Goal: Information Seeking & Learning: Compare options

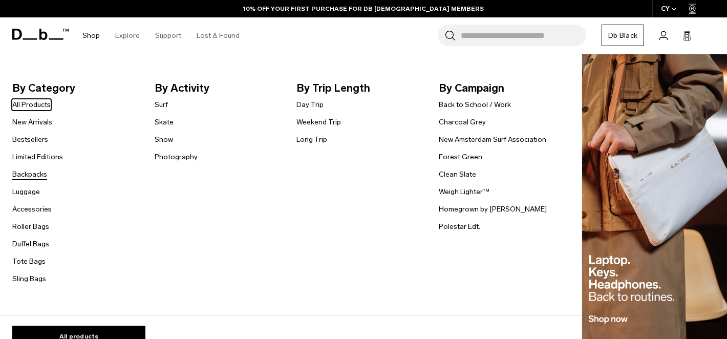
click at [35, 176] on link "Backpacks" at bounding box center [29, 174] width 35 height 11
click at [170, 140] on link "Snow" at bounding box center [164, 139] width 18 height 11
click at [31, 177] on link "Backpacks" at bounding box center [29, 174] width 35 height 11
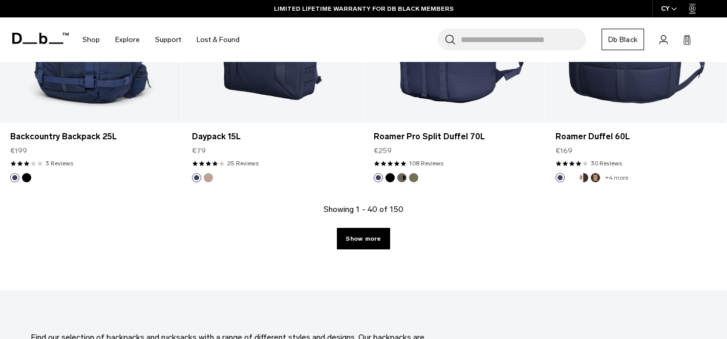
scroll to position [2865, 0]
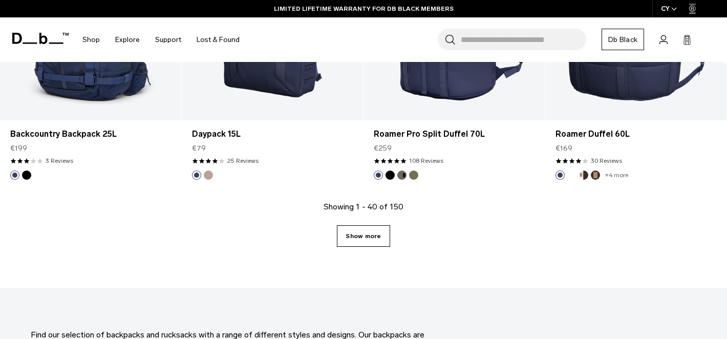
click at [364, 239] on link "Show more" at bounding box center [363, 236] width 53 height 22
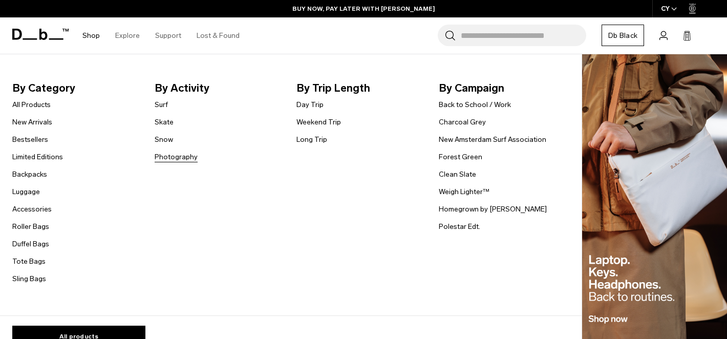
click at [164, 157] on link "Photography" at bounding box center [176, 157] width 43 height 11
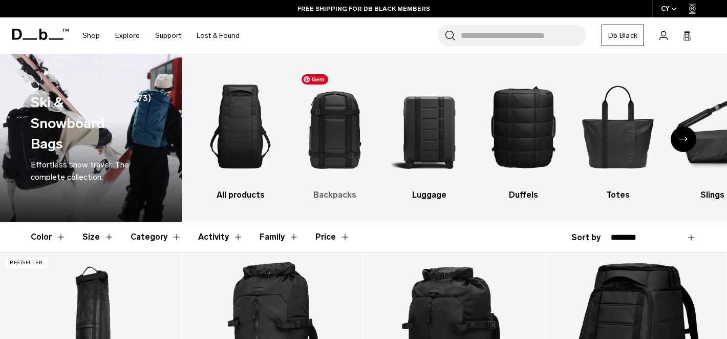
click at [351, 127] on img "2 / 10" at bounding box center [334, 126] width 76 height 115
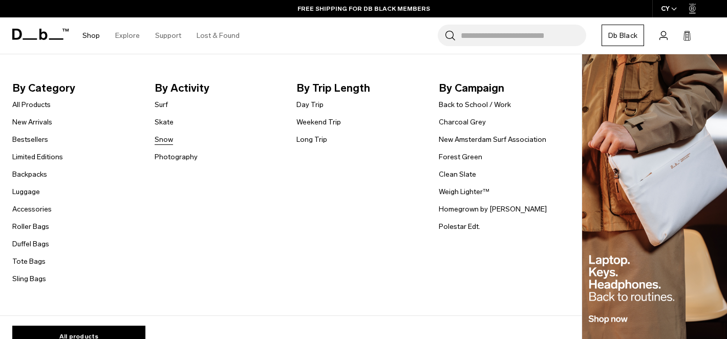
click at [163, 142] on link "Snow" at bounding box center [164, 139] width 18 height 11
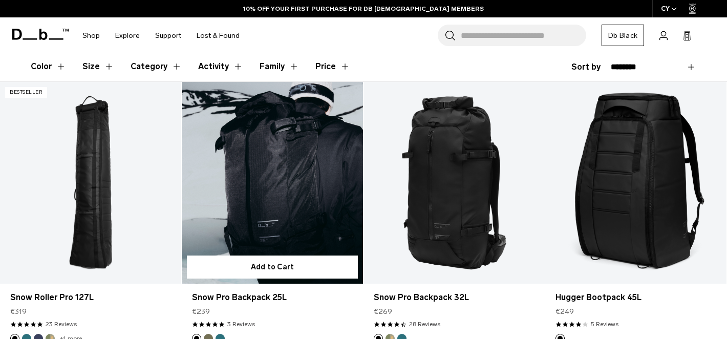
click at [242, 193] on link "Snow Pro Backpack 25L" at bounding box center [272, 182] width 181 height 201
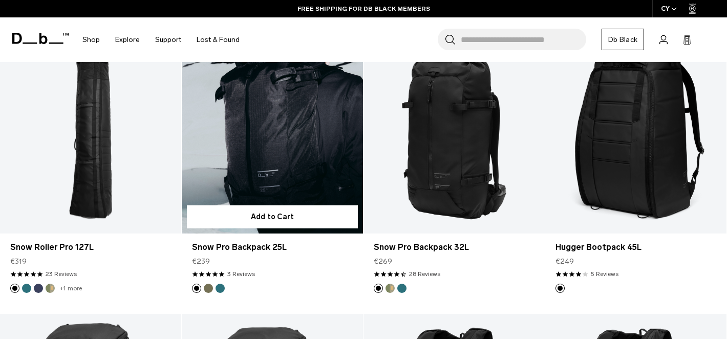
scroll to position [210, 0]
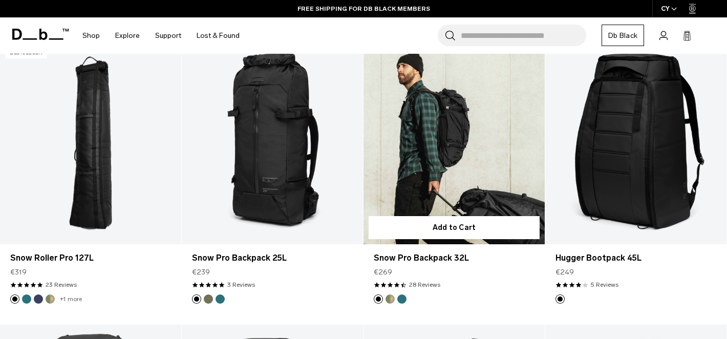
click at [468, 150] on link "Snow Pro Backpack 32L" at bounding box center [454, 143] width 181 height 201
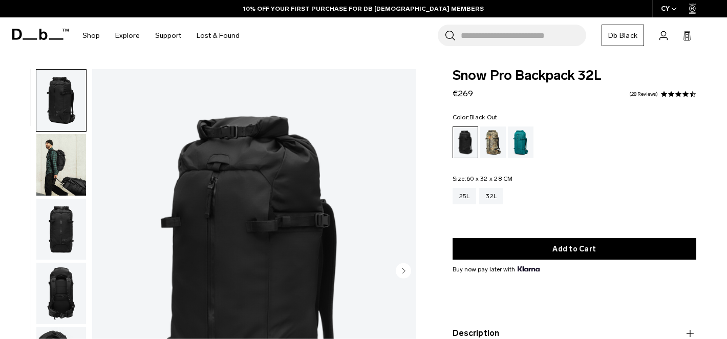
click at [52, 169] on img "button" at bounding box center [61, 164] width 50 height 61
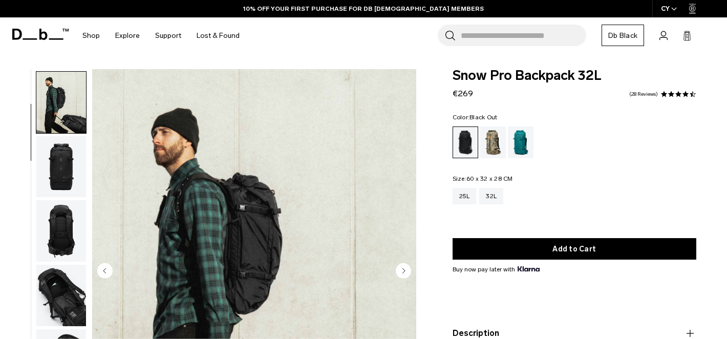
scroll to position [65, 0]
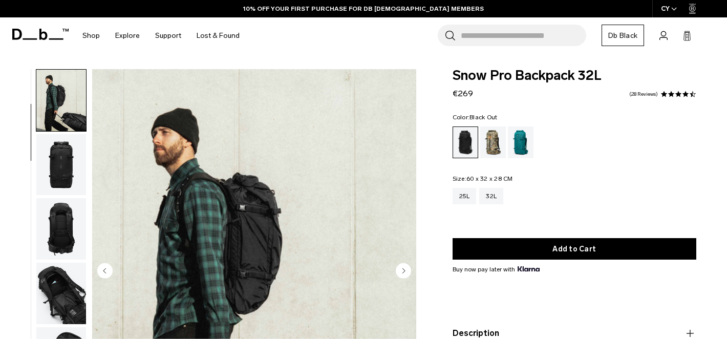
click at [57, 173] on img "button" at bounding box center [61, 164] width 50 height 61
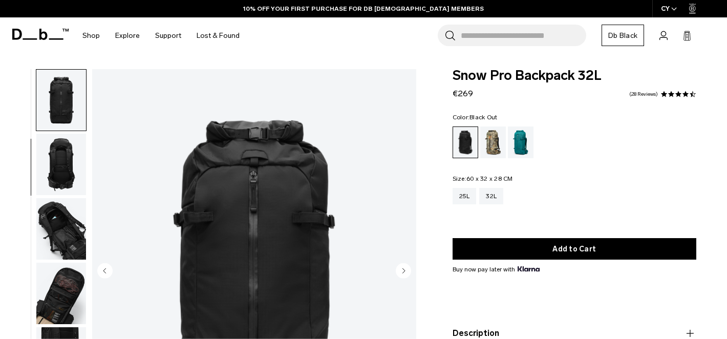
click at [60, 202] on img "button" at bounding box center [61, 228] width 50 height 61
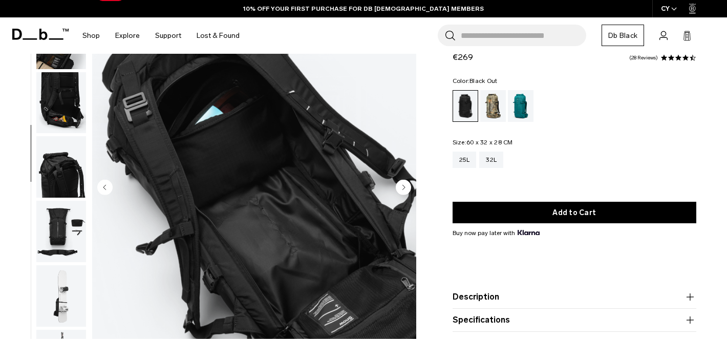
scroll to position [83, 0]
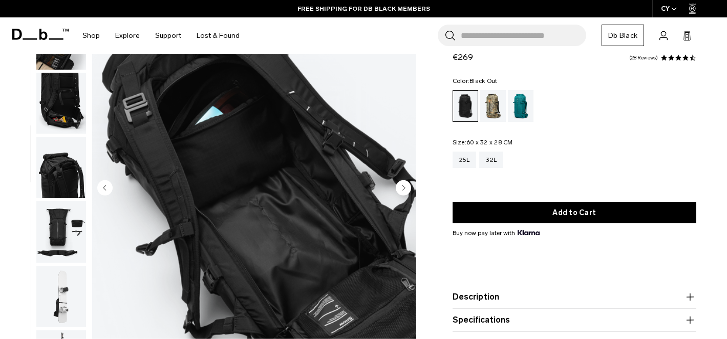
click at [57, 233] on img "button" at bounding box center [61, 231] width 50 height 61
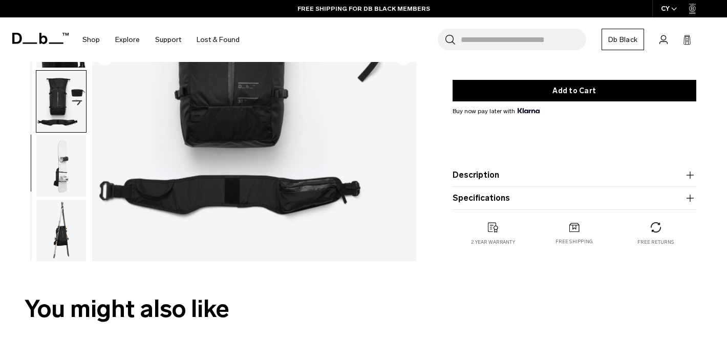
scroll to position [242, 0]
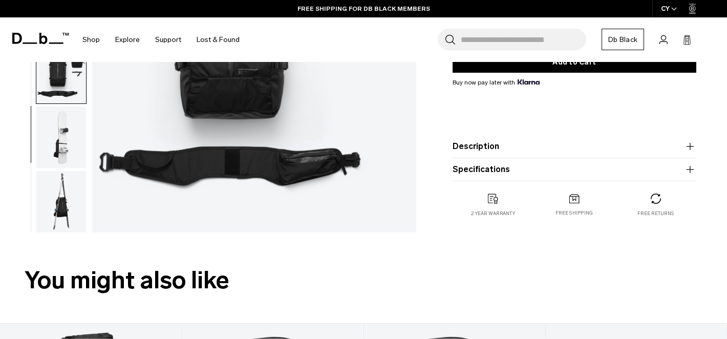
click at [59, 197] on img "button" at bounding box center [61, 201] width 50 height 61
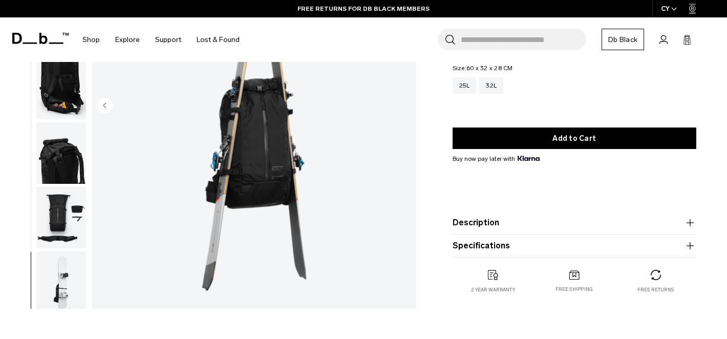
scroll to position [163, 0]
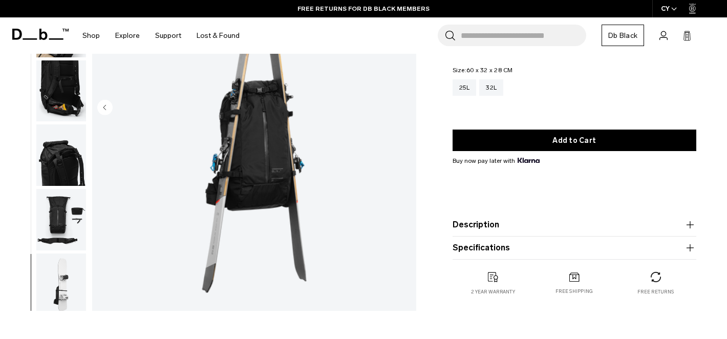
click at [568, 232] on product-accordion "Description Last year we launched the Fjäll backpack and now, 12 months later, …" at bounding box center [575, 225] width 244 height 23
click at [501, 220] on button "Description" at bounding box center [575, 225] width 244 height 12
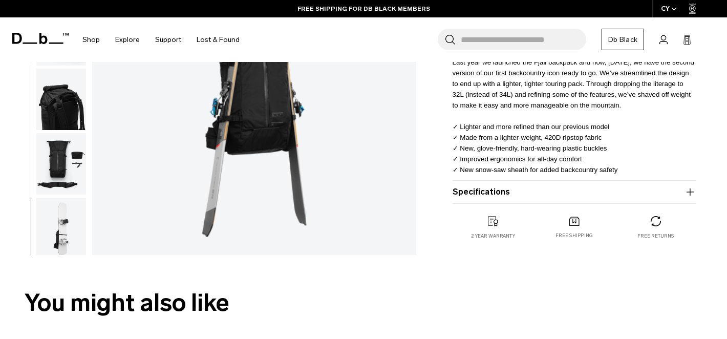
scroll to position [0, 0]
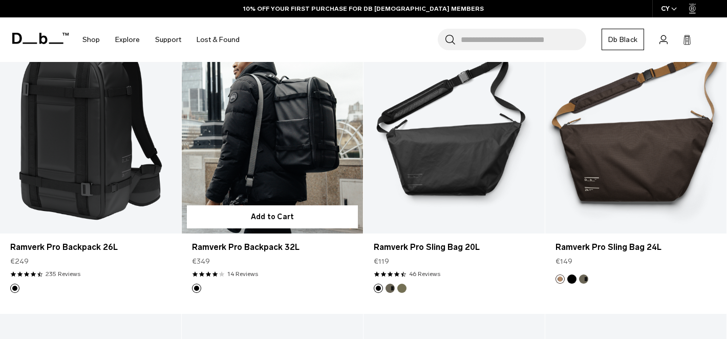
click at [273, 157] on link "Ramverk Pro Backpack 32L" at bounding box center [272, 132] width 181 height 201
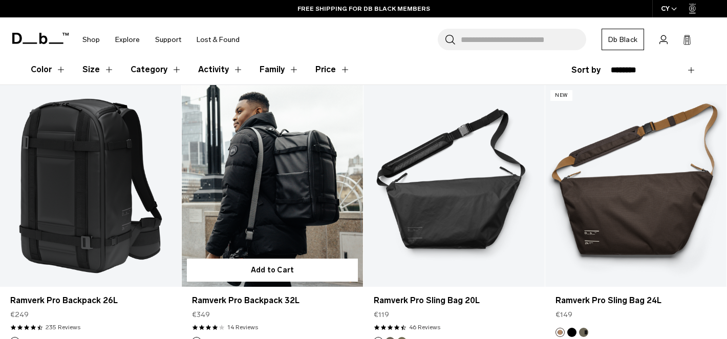
scroll to position [158, 0]
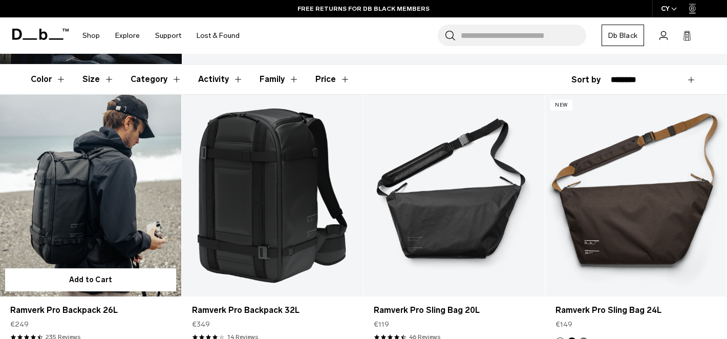
click at [90, 202] on link "Ramverk Pro Backpack 26L" at bounding box center [90, 195] width 181 height 201
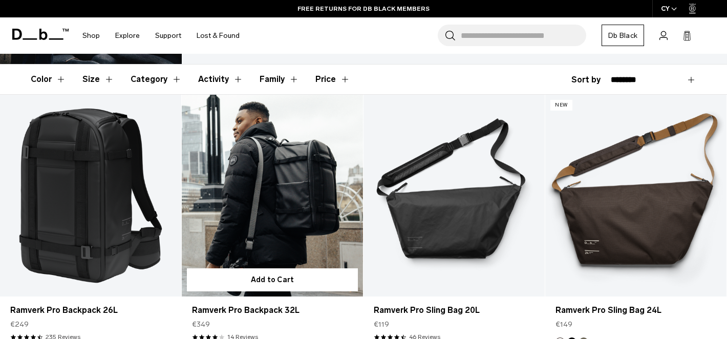
scroll to position [0, 0]
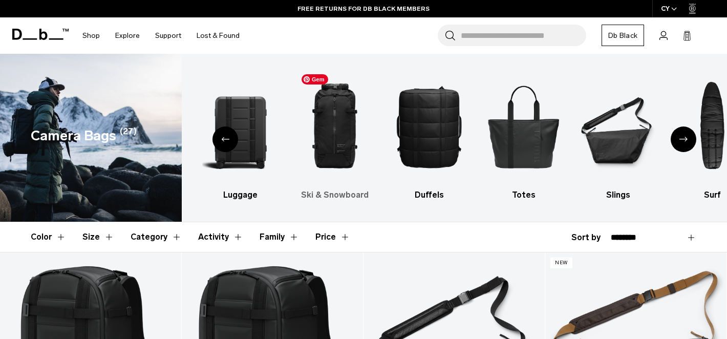
click at [342, 124] on img "4 / 10" at bounding box center [334, 126] width 76 height 115
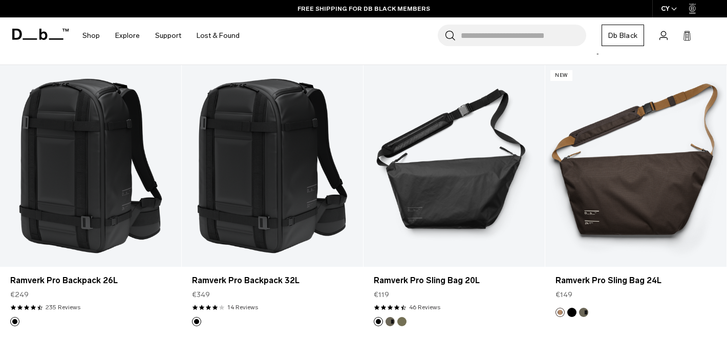
scroll to position [188, 0]
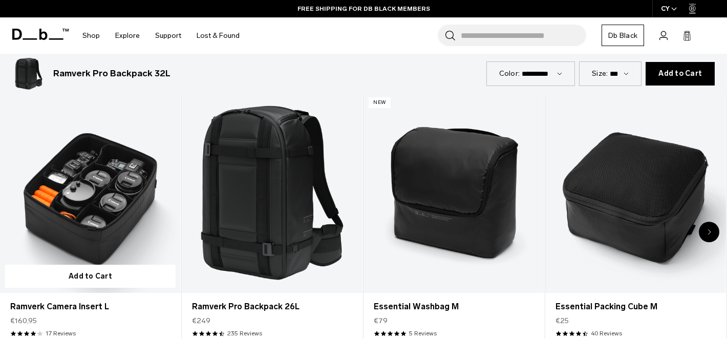
scroll to position [1696, 0]
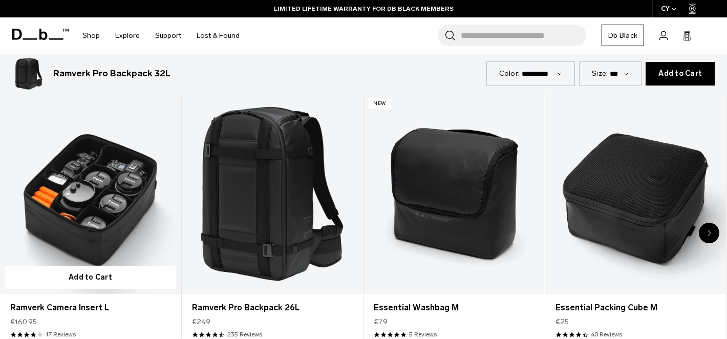
click at [82, 205] on link "Ramverk Camera Insert L" at bounding box center [90, 193] width 181 height 201
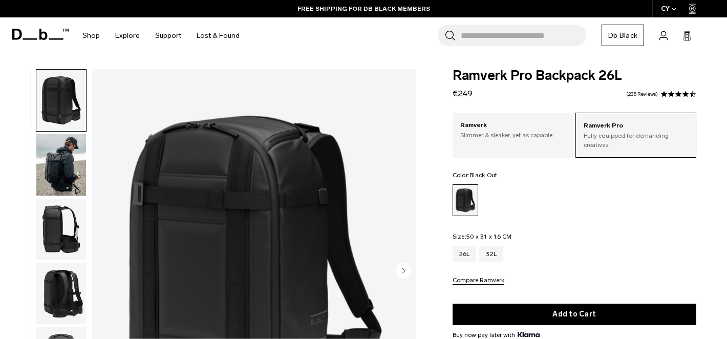
click at [55, 166] on img "button" at bounding box center [61, 164] width 50 height 61
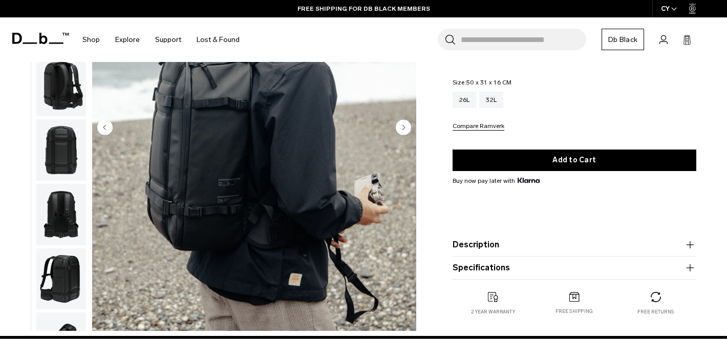
scroll to position [90, 0]
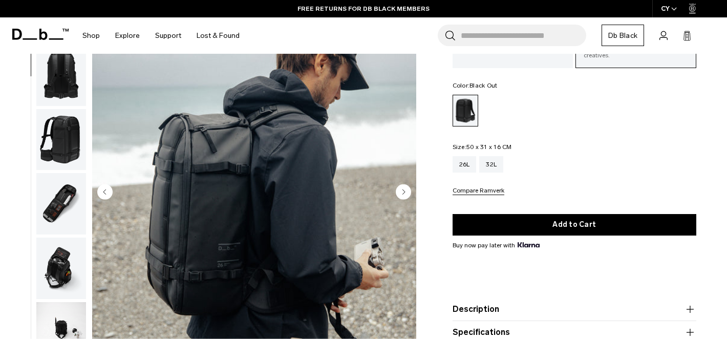
click at [58, 197] on img "button" at bounding box center [61, 203] width 50 height 61
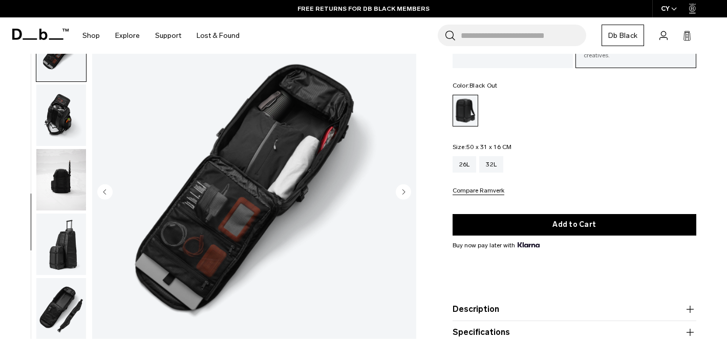
scroll to position [430, 0]
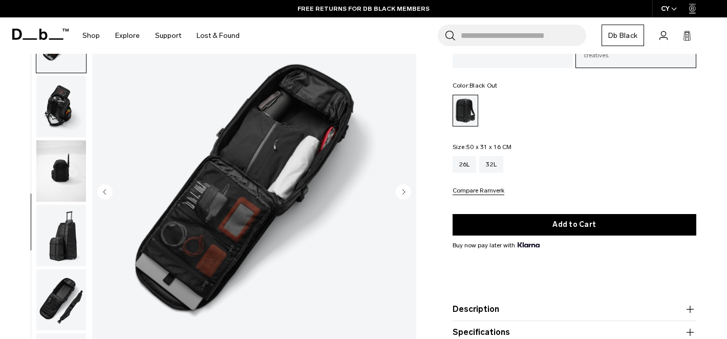
click at [63, 175] on img "button" at bounding box center [61, 170] width 50 height 61
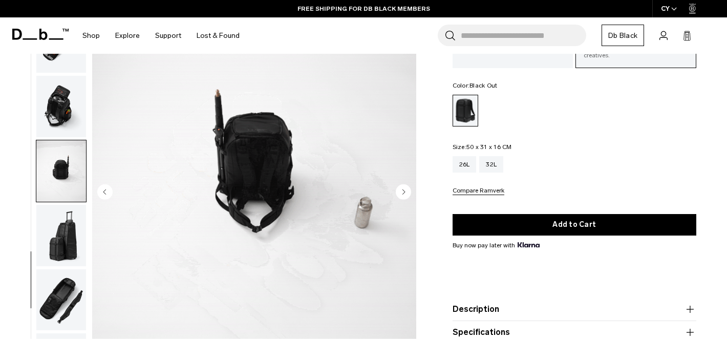
click at [63, 232] on img "button" at bounding box center [61, 235] width 50 height 61
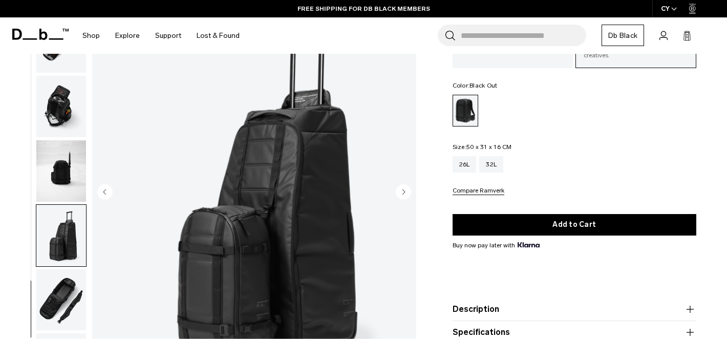
click at [60, 298] on img "button" at bounding box center [61, 299] width 50 height 61
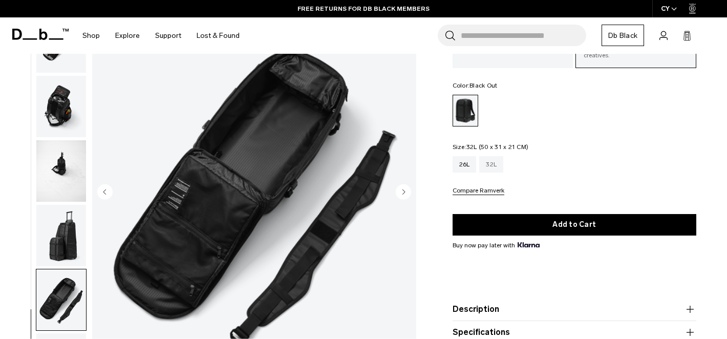
click at [491, 166] on div "32L" at bounding box center [491, 164] width 24 height 16
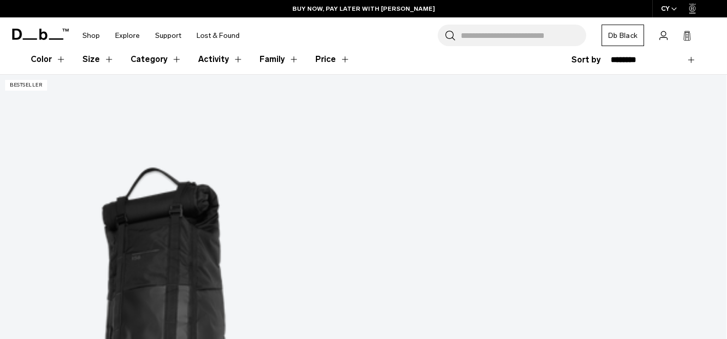
scroll to position [177, 0]
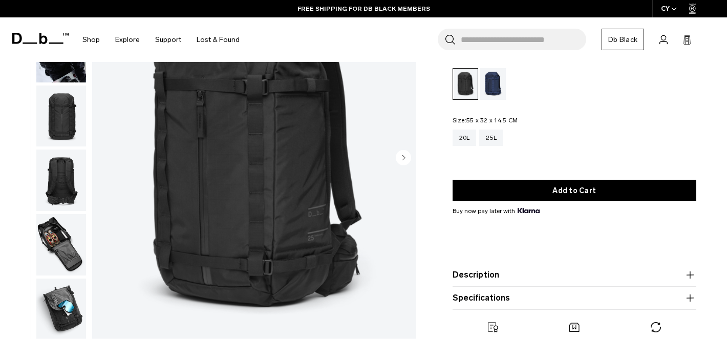
scroll to position [101, 0]
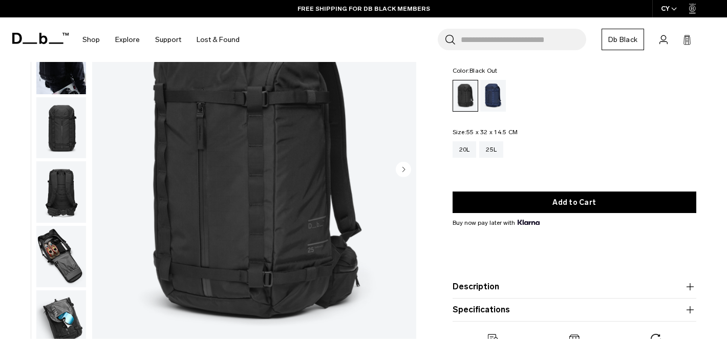
click at [56, 253] on img "button" at bounding box center [61, 256] width 50 height 61
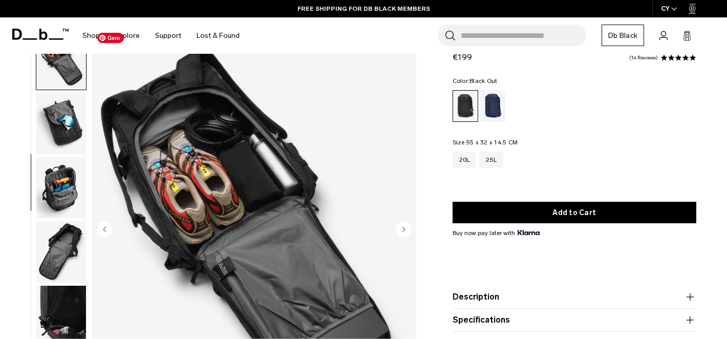
scroll to position [40, 0]
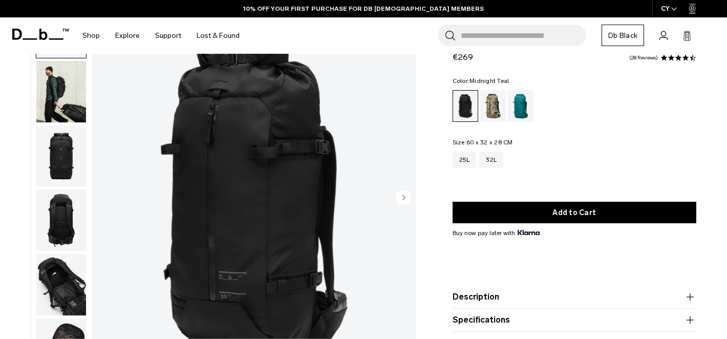
click at [522, 100] on div "Midnight Teal" at bounding box center [521, 106] width 26 height 32
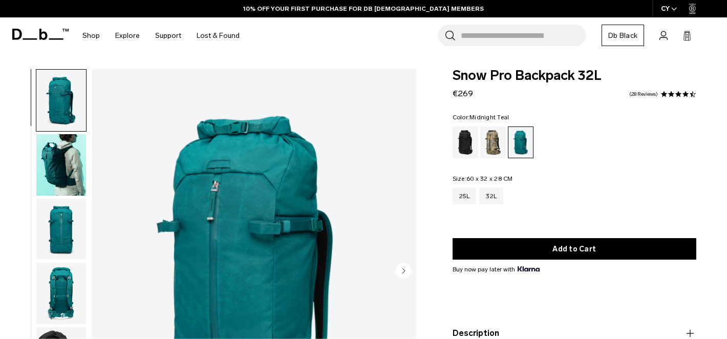
click at [63, 173] on img "button" at bounding box center [61, 164] width 50 height 61
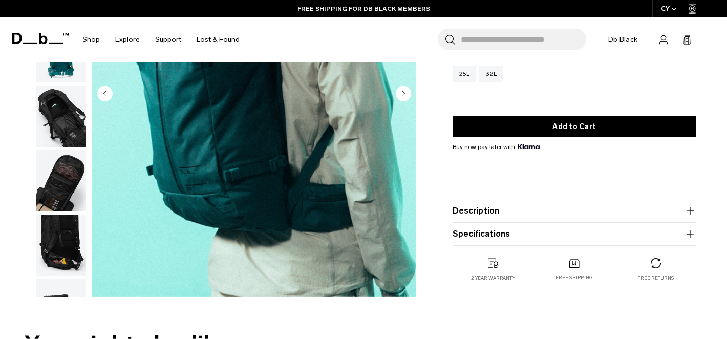
scroll to position [178, 0]
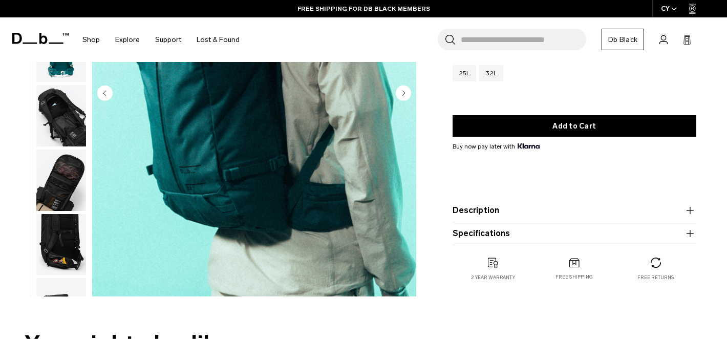
click at [540, 216] on button "Description" at bounding box center [575, 210] width 244 height 12
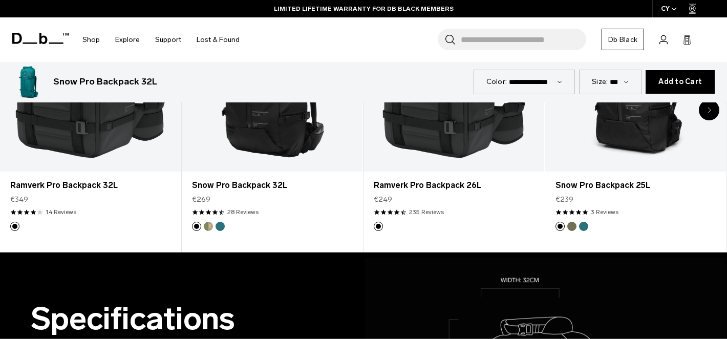
scroll to position [665, 0]
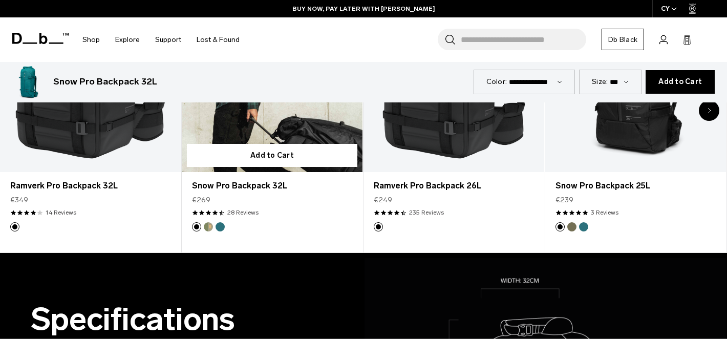
click at [224, 212] on span "2 / 8" at bounding box center [222, 212] width 6 height 6
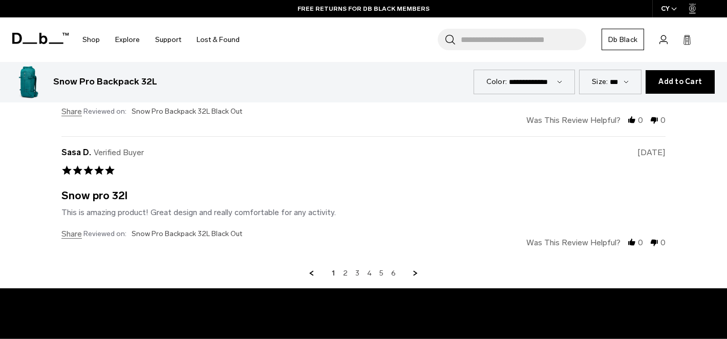
scroll to position [3042, 0]
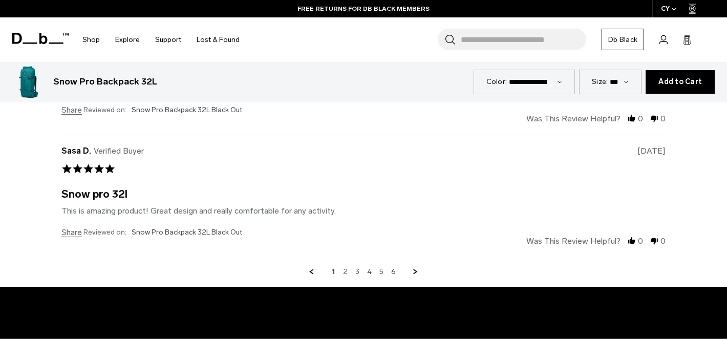
click at [346, 271] on link "2" at bounding box center [345, 271] width 5 height 9
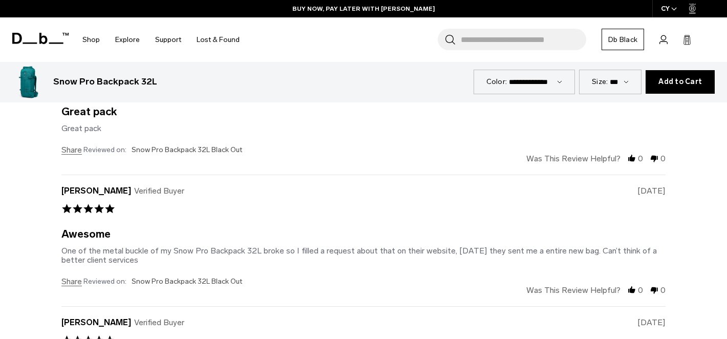
scroll to position [3009, 0]
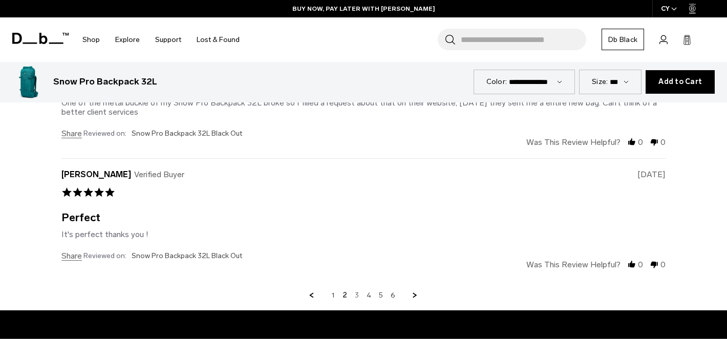
click at [359, 295] on link "3" at bounding box center [357, 295] width 4 height 9
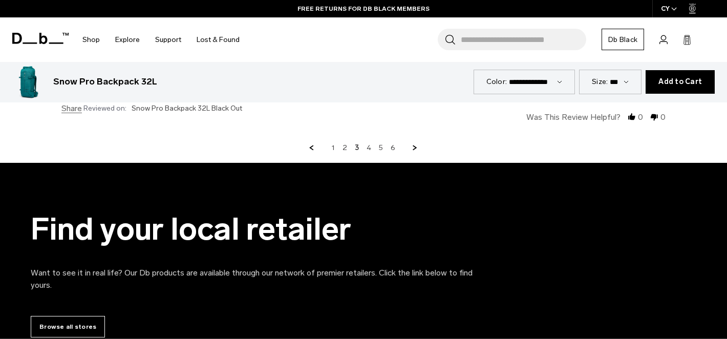
scroll to position [3043, 0]
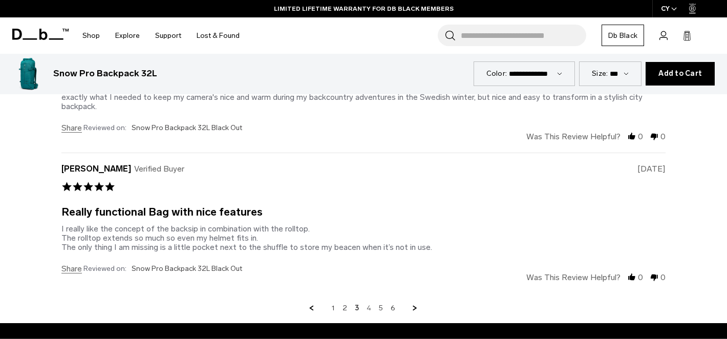
click at [370, 304] on link "4" at bounding box center [369, 308] width 5 height 9
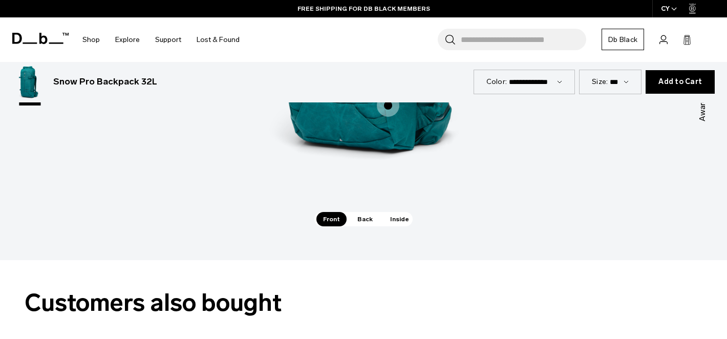
scroll to position [1539, 0]
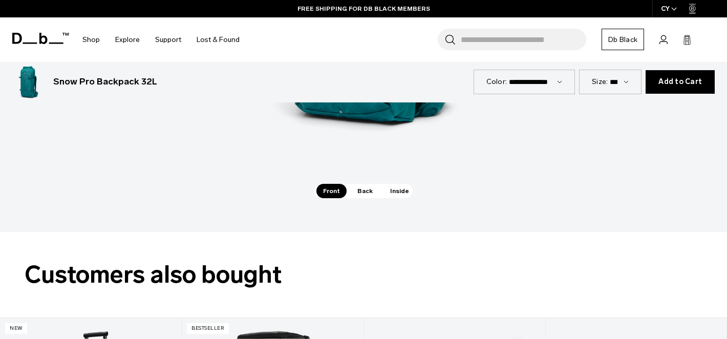
click at [360, 189] on span "Back" at bounding box center [365, 191] width 29 height 14
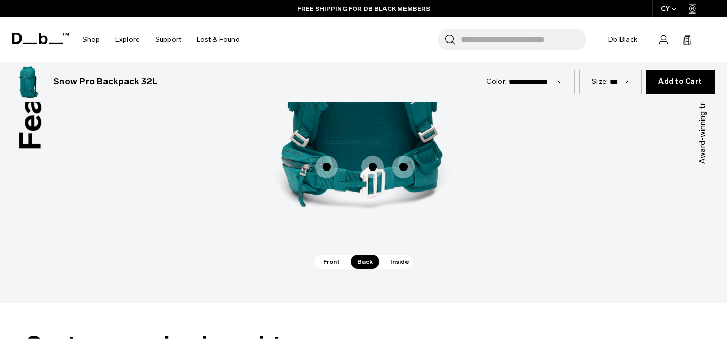
scroll to position [1487, 0]
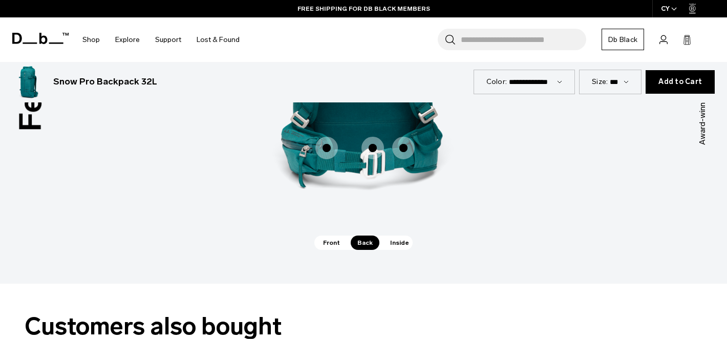
click at [396, 240] on span "Inside" at bounding box center [400, 243] width 32 height 14
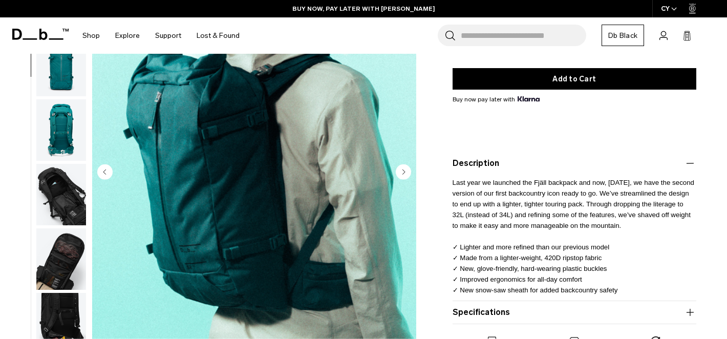
scroll to position [0, 0]
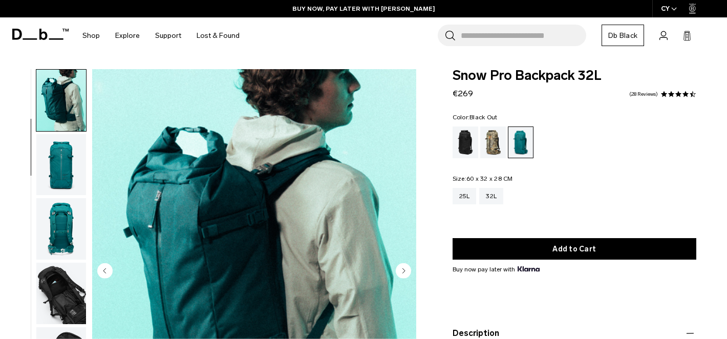
click at [466, 136] on div "Black Out" at bounding box center [466, 142] width 26 height 32
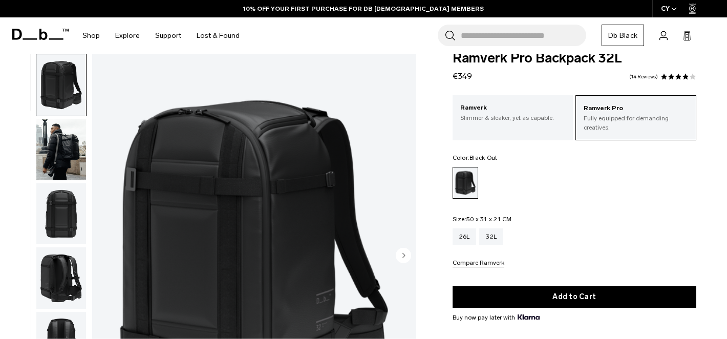
scroll to position [11, 0]
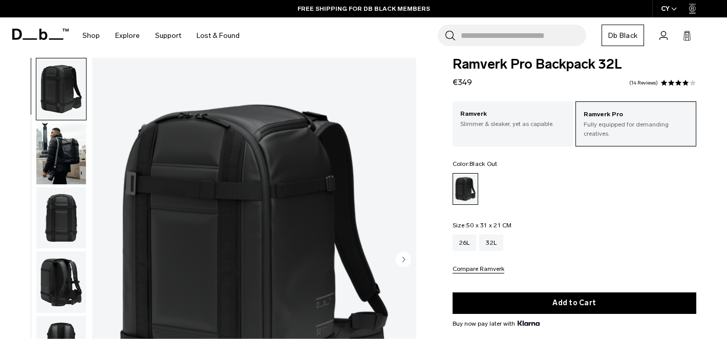
click at [68, 153] on img "button" at bounding box center [61, 153] width 50 height 61
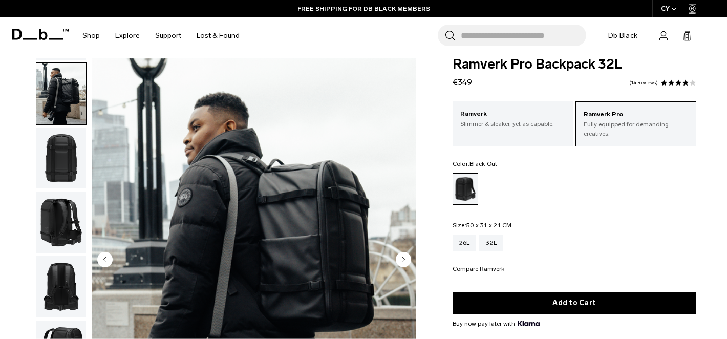
scroll to position [65, 0]
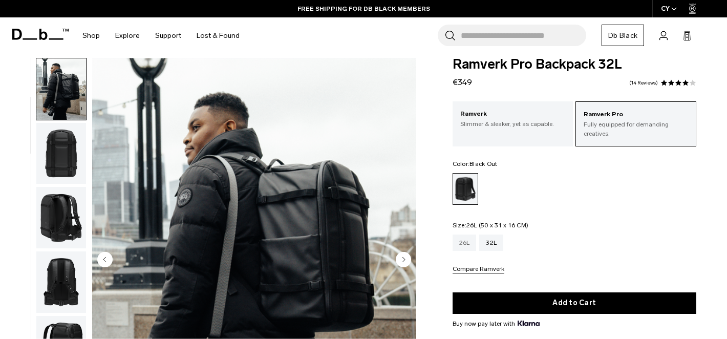
click at [461, 245] on div "26L" at bounding box center [465, 243] width 24 height 16
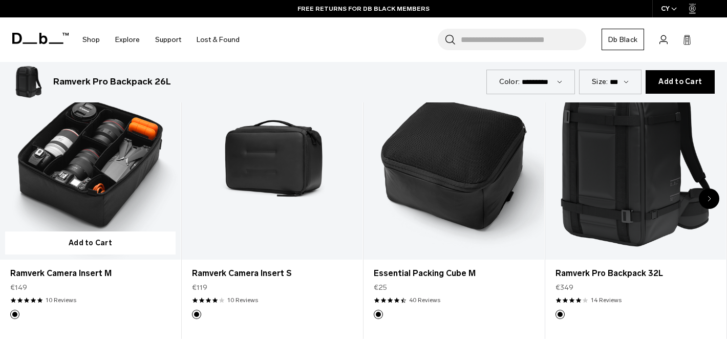
scroll to position [1705, 0]
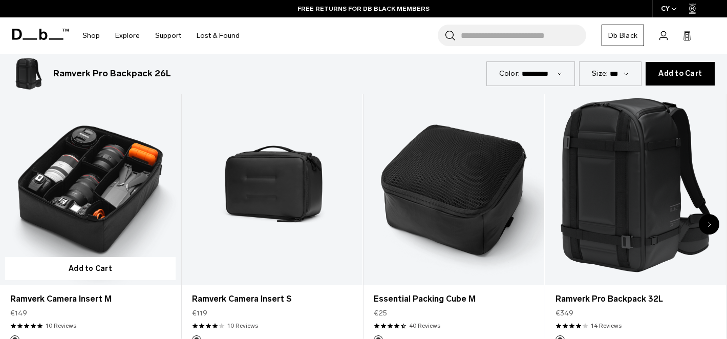
click at [119, 217] on link "Ramverk Camera Insert M" at bounding box center [90, 184] width 181 height 201
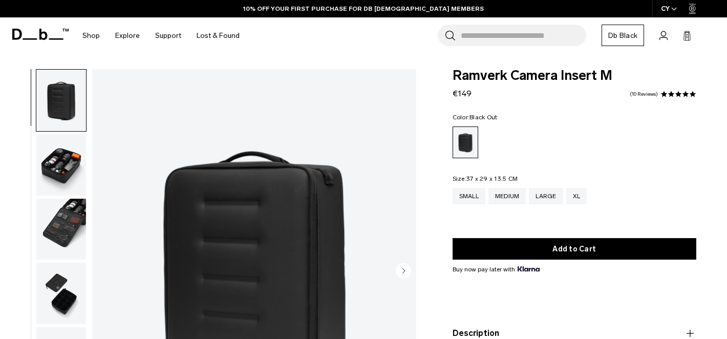
click at [61, 172] on img "button" at bounding box center [61, 164] width 50 height 61
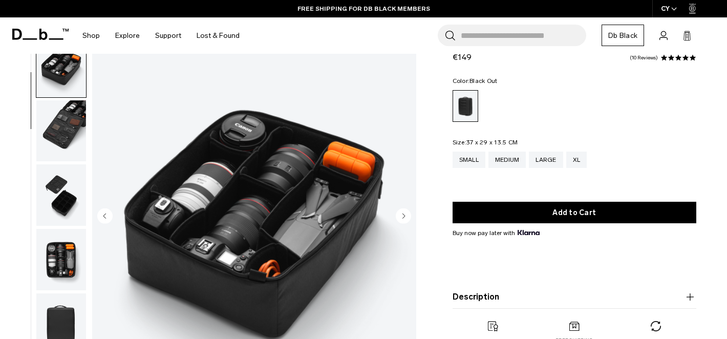
scroll to position [59, 0]
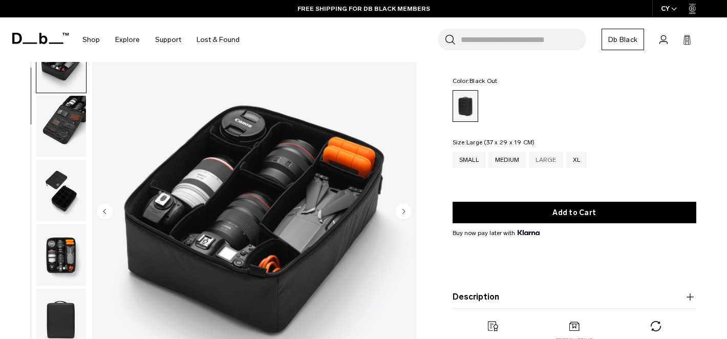
click at [548, 160] on div "Large" at bounding box center [546, 160] width 34 height 16
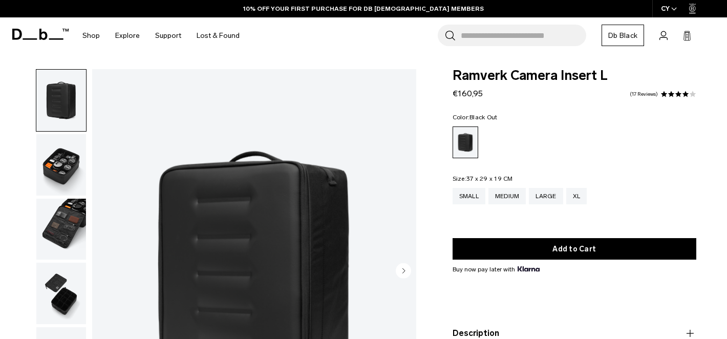
scroll to position [145, 0]
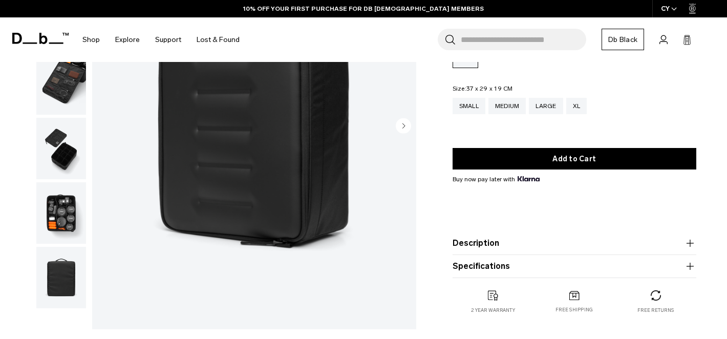
click at [562, 244] on button "Description" at bounding box center [575, 243] width 244 height 12
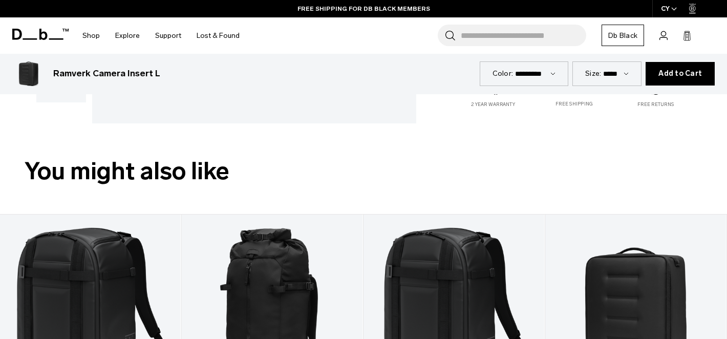
scroll to position [545, 0]
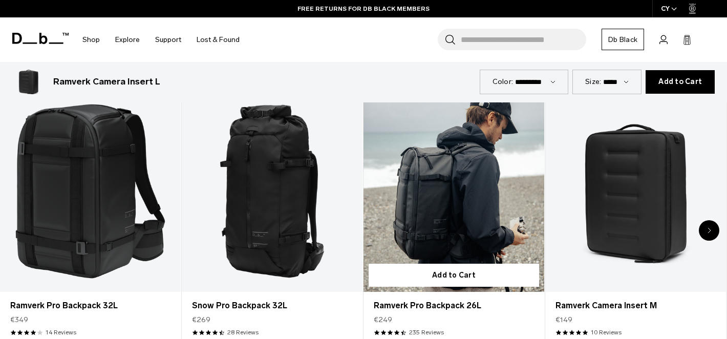
click at [444, 211] on link "Ramverk Pro Backpack 26L" at bounding box center [454, 191] width 181 height 201
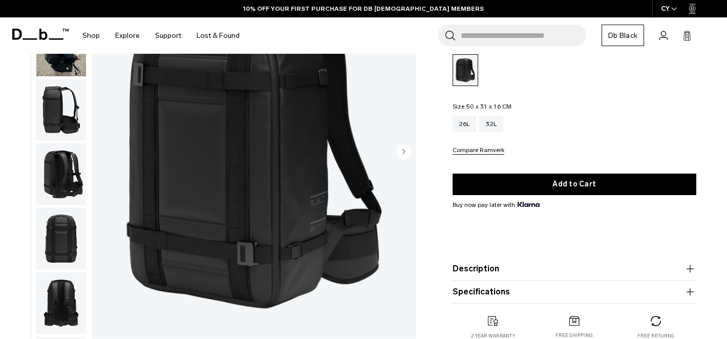
click at [507, 273] on button "Description" at bounding box center [575, 269] width 244 height 12
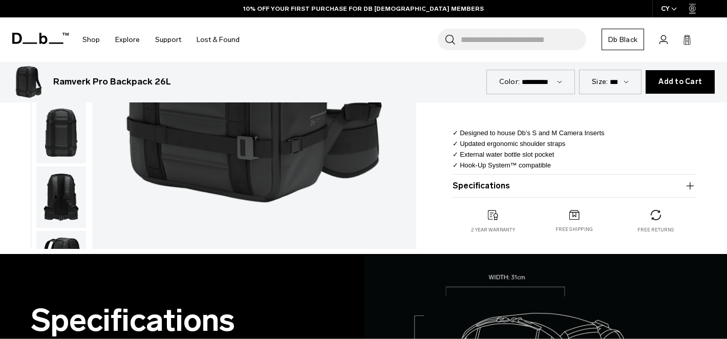
scroll to position [356, 0]
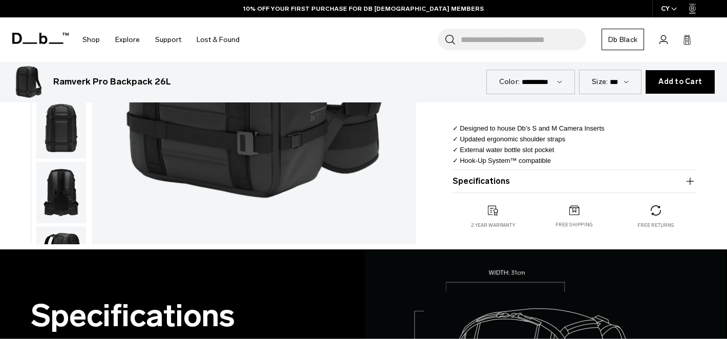
click at [514, 188] on product-accordion "Specifications Volume 26 Litres Dimensions 50 x 31 x 16 CM (H x W x D) Weight 1…" at bounding box center [575, 181] width 244 height 23
click at [510, 179] on button "Specifications" at bounding box center [575, 181] width 244 height 12
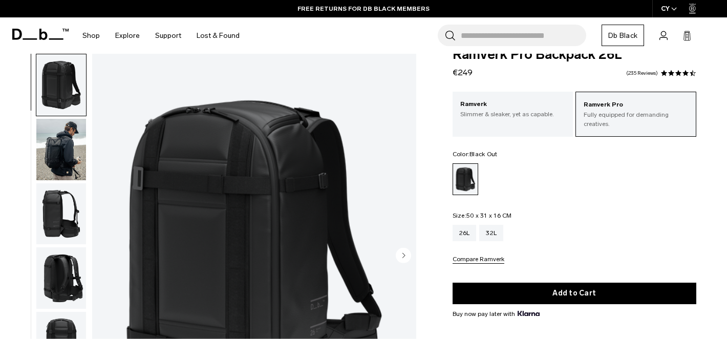
scroll to position [0, 0]
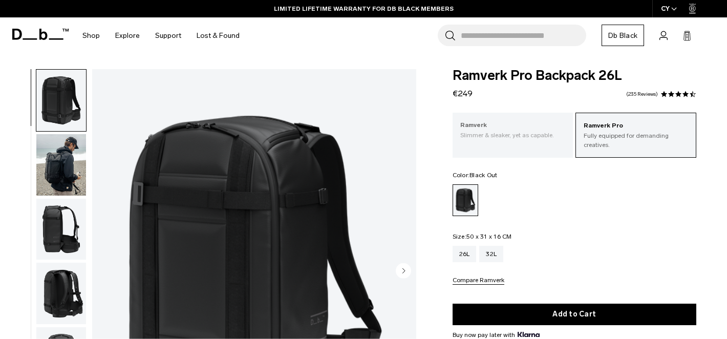
click at [516, 131] on p "Slimmer & sleaker, yet as capable." at bounding box center [512, 135] width 105 height 9
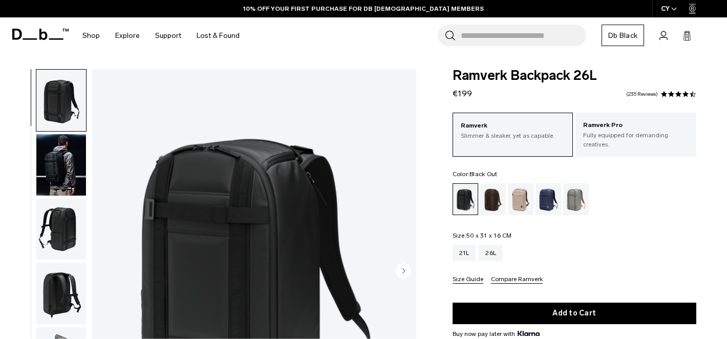
click at [602, 137] on p "Fully equipped for demanding creatives." at bounding box center [635, 140] width 105 height 18
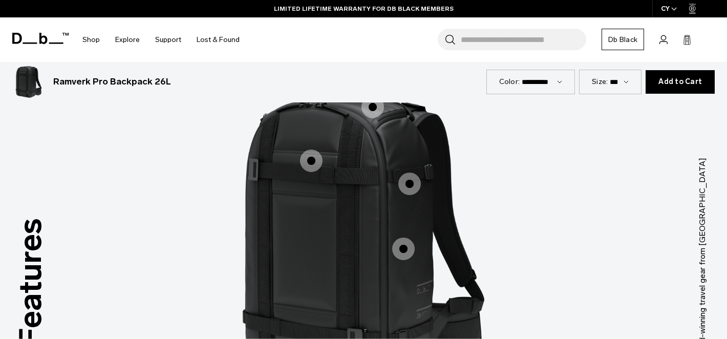
scroll to position [947, 0]
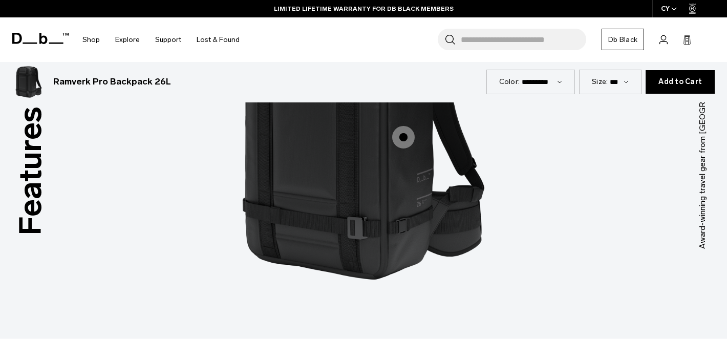
click at [406, 141] on span "1 / 3" at bounding box center [403, 137] width 23 height 23
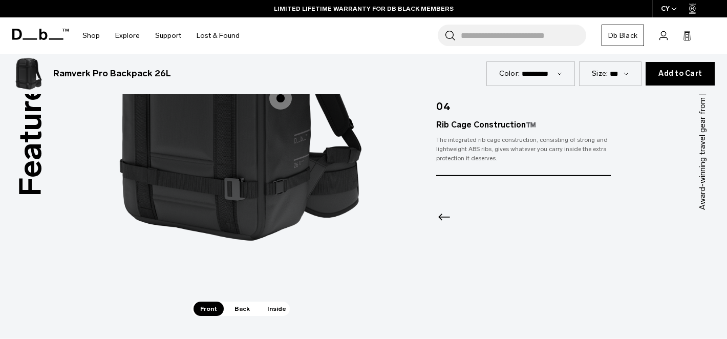
scroll to position [1009, 0]
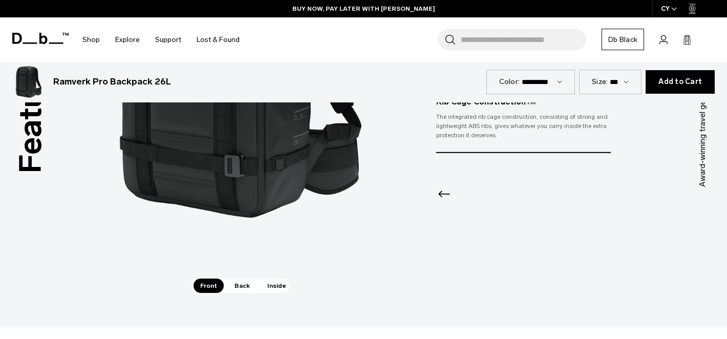
click at [268, 286] on span "Inside" at bounding box center [277, 286] width 32 height 14
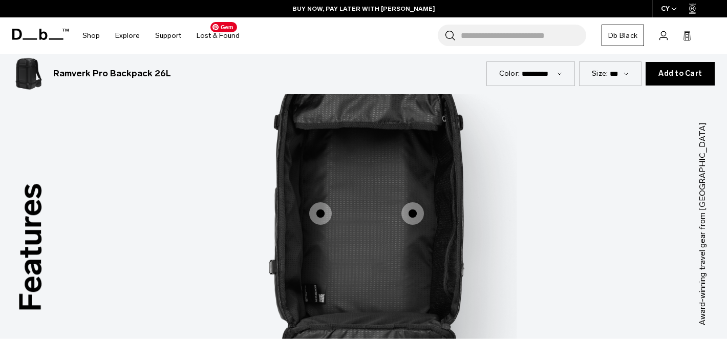
scroll to position [856, 0]
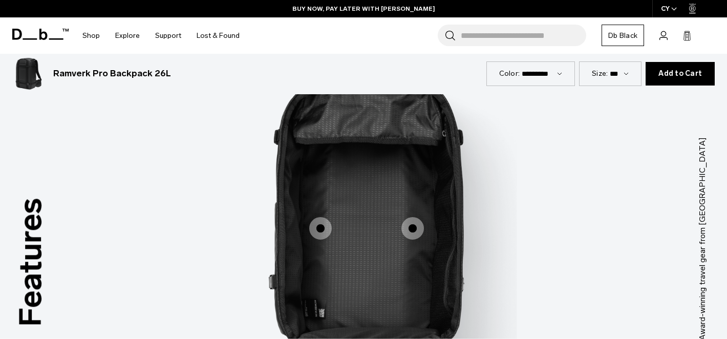
click at [407, 231] on span "3 / 3" at bounding box center [412, 228] width 23 height 23
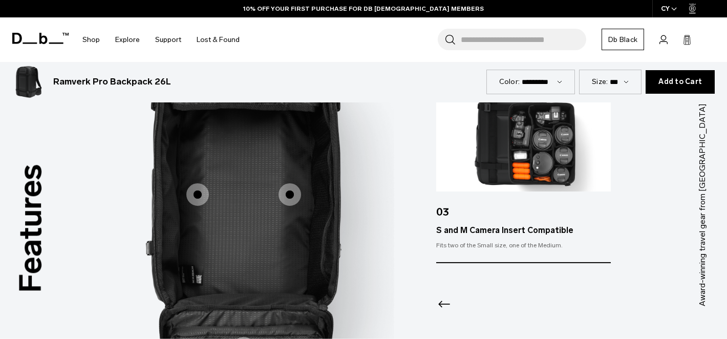
scroll to position [887, 0]
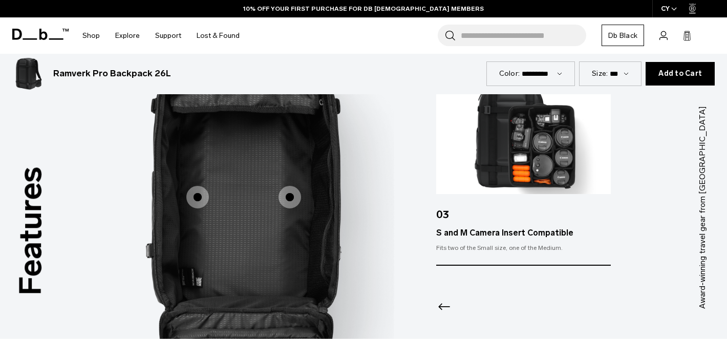
click at [203, 200] on span "3 / 3" at bounding box center [197, 197] width 23 height 23
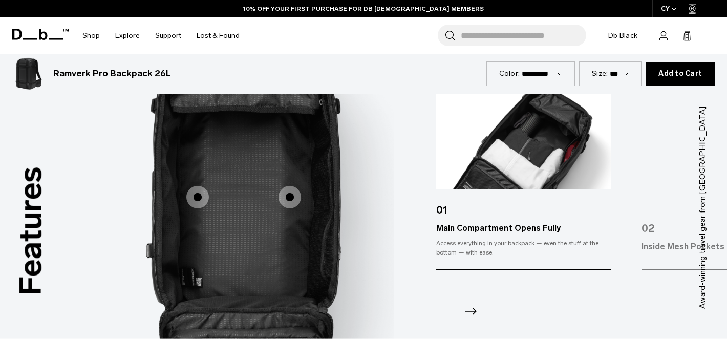
click at [294, 200] on span "3 / 3" at bounding box center [290, 197] width 23 height 23
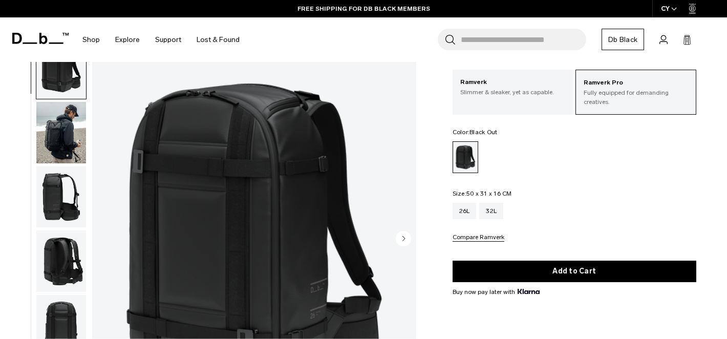
scroll to position [29, 0]
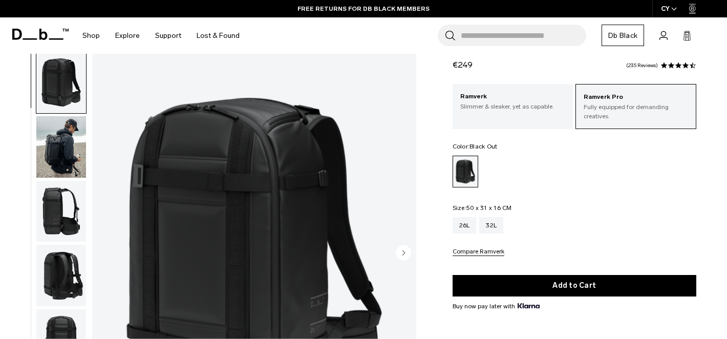
click at [63, 222] on img "button" at bounding box center [61, 210] width 50 height 61
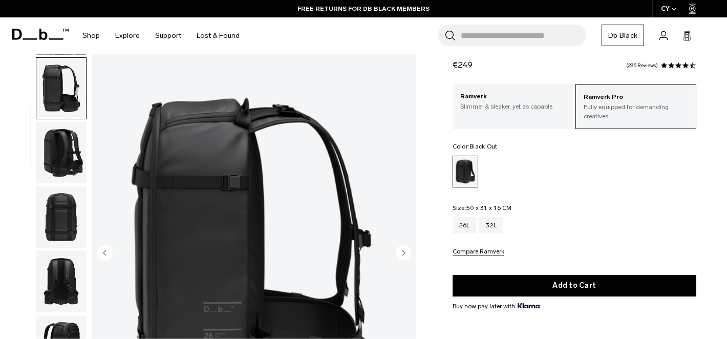
scroll to position [129, 0]
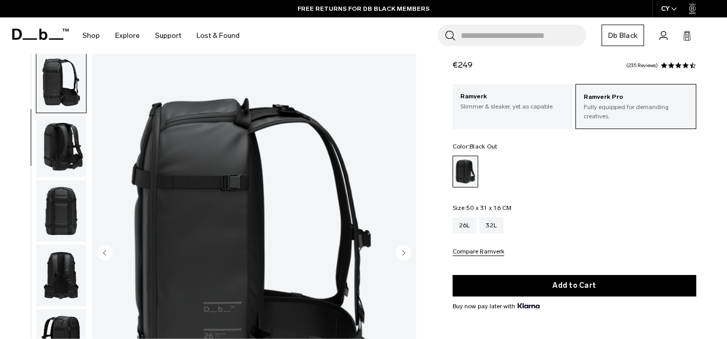
click at [49, 234] on img "button" at bounding box center [61, 210] width 50 height 61
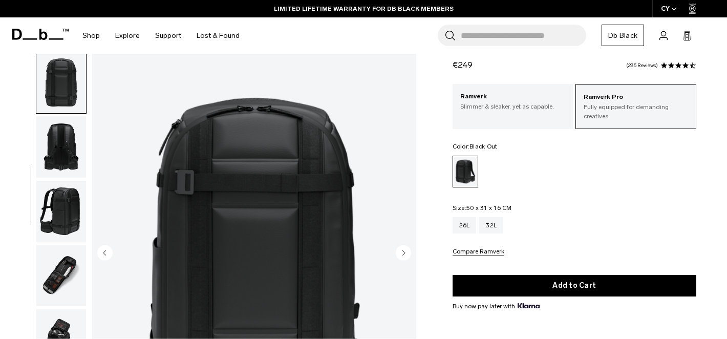
click at [60, 209] on img "button" at bounding box center [61, 210] width 50 height 61
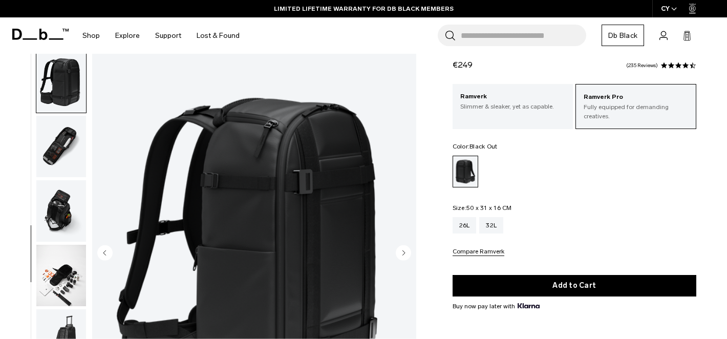
click at [67, 209] on img "button" at bounding box center [61, 210] width 50 height 61
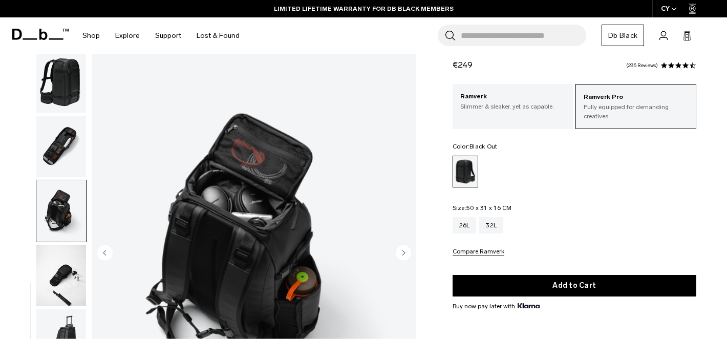
scroll to position [430, 0]
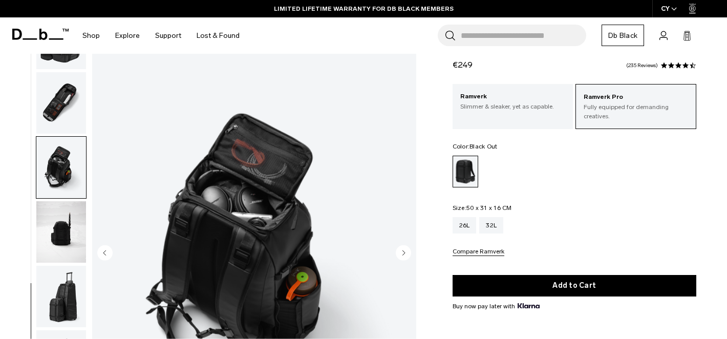
click at [61, 243] on img "button" at bounding box center [61, 231] width 50 height 61
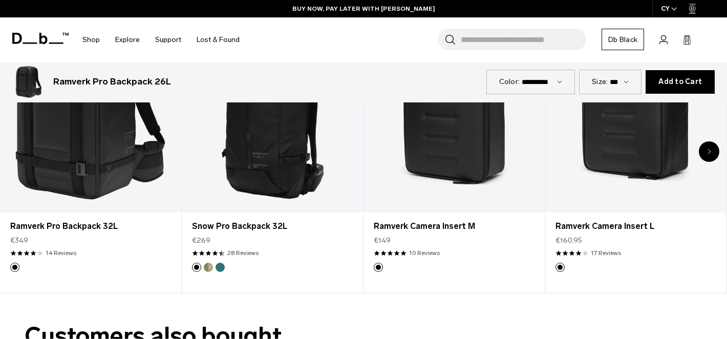
scroll to position [1413, 0]
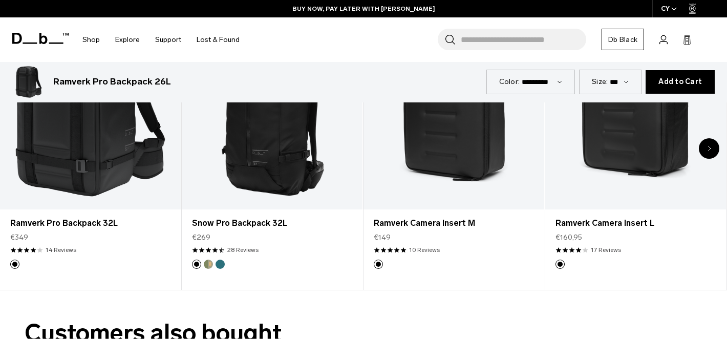
click at [711, 148] on icon "Next slide" at bounding box center [710, 148] width 4 height 6
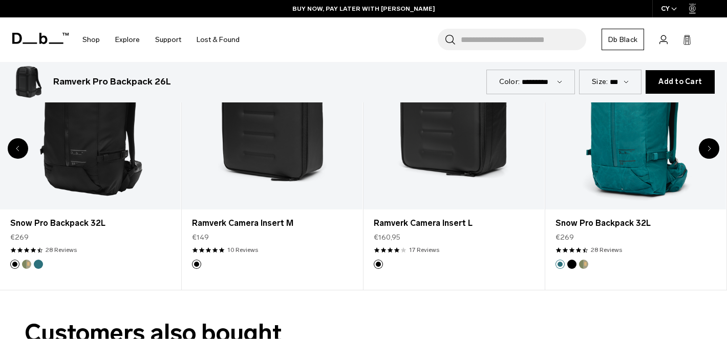
click at [711, 148] on icon "Next slide" at bounding box center [710, 148] width 4 height 6
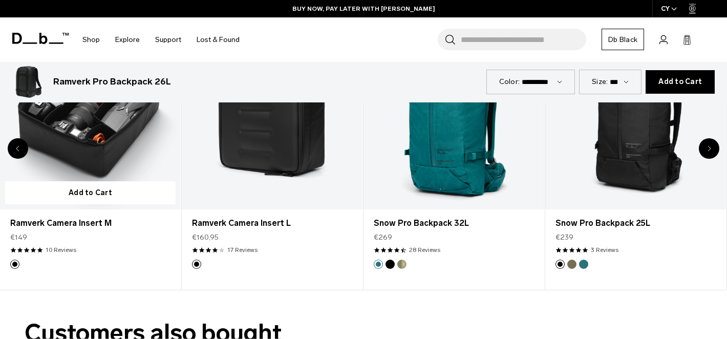
click at [101, 153] on link "Ramverk Camera Insert M" at bounding box center [90, 109] width 181 height 201
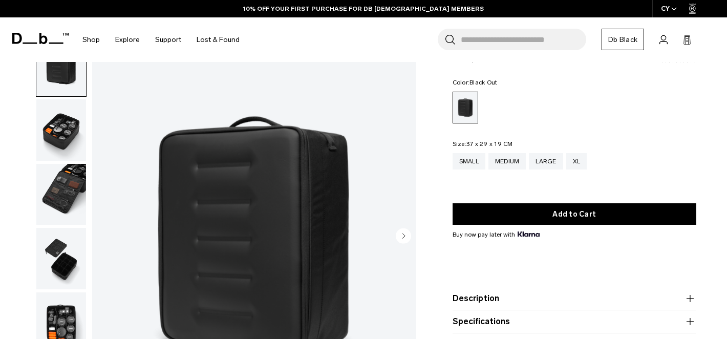
scroll to position [34, 0]
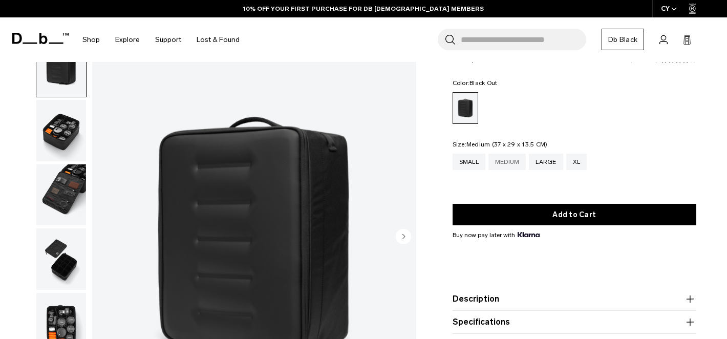
click at [511, 165] on div "Medium" at bounding box center [508, 162] width 38 height 16
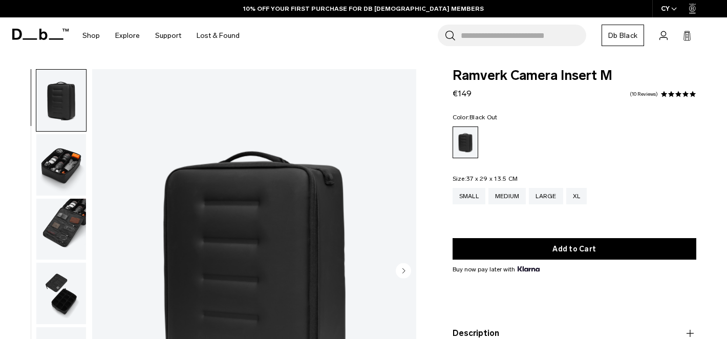
click at [61, 170] on img "button" at bounding box center [61, 164] width 50 height 61
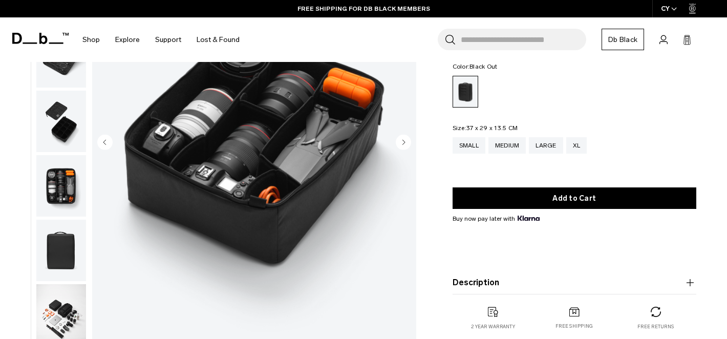
scroll to position [176, 0]
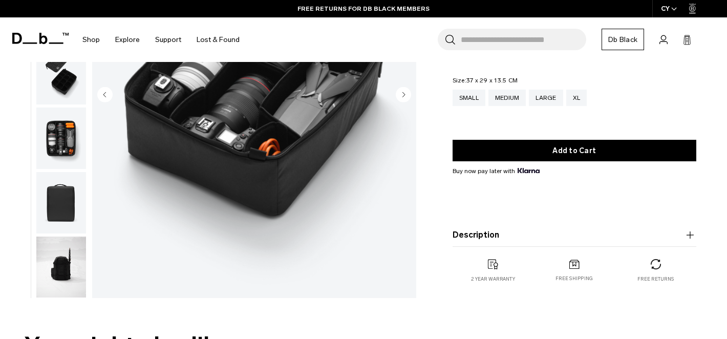
click at [71, 273] on img "button" at bounding box center [61, 267] width 50 height 61
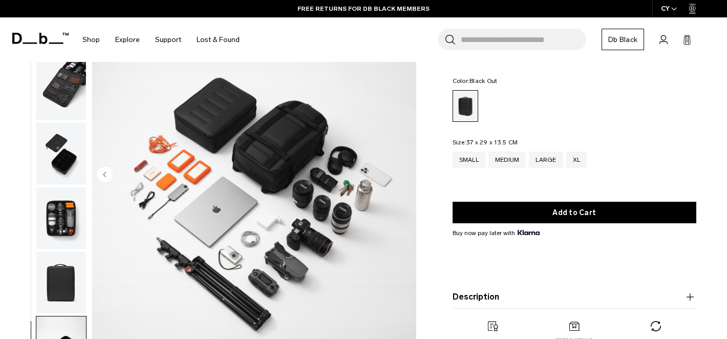
scroll to position [95, 0]
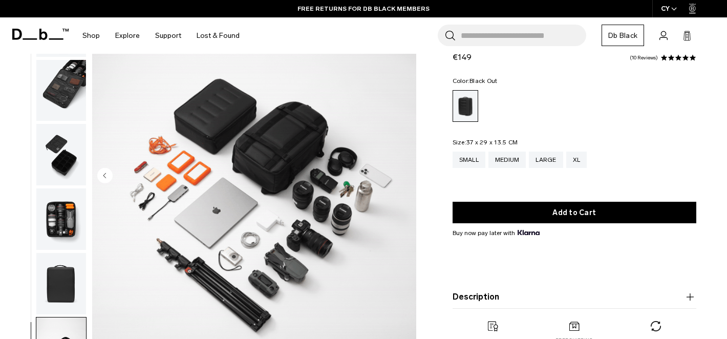
click at [56, 217] on img "button" at bounding box center [61, 218] width 50 height 61
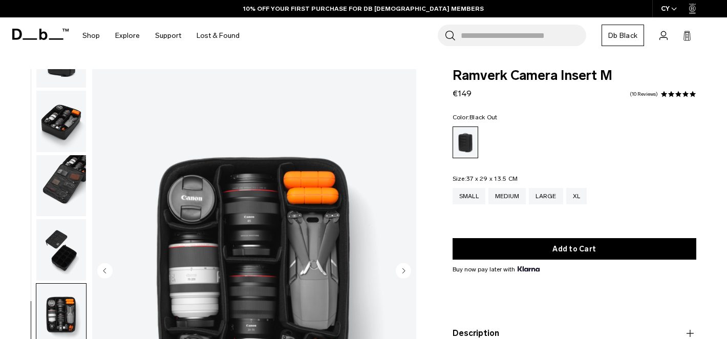
scroll to position [11, 0]
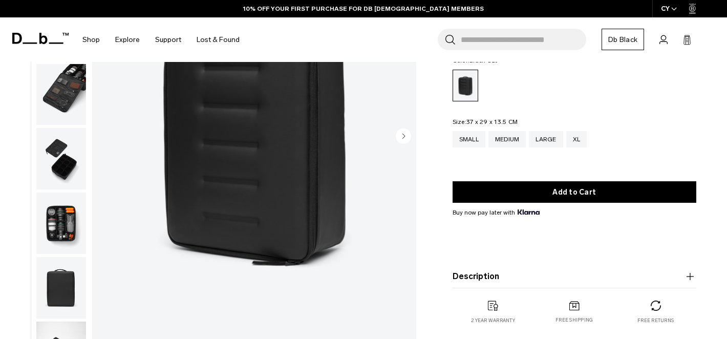
scroll to position [23, 0]
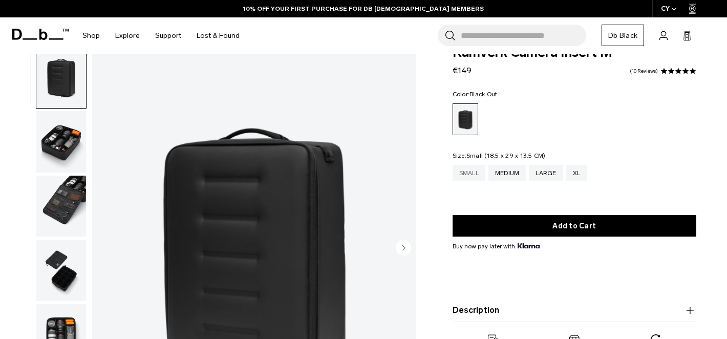
click at [475, 172] on div "Small" at bounding box center [469, 173] width 33 height 16
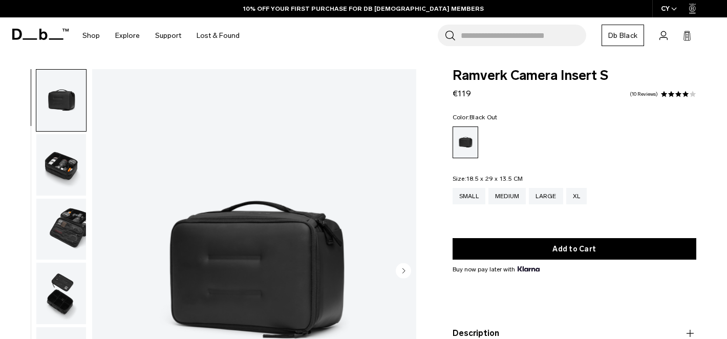
click at [68, 174] on img "button" at bounding box center [61, 164] width 50 height 61
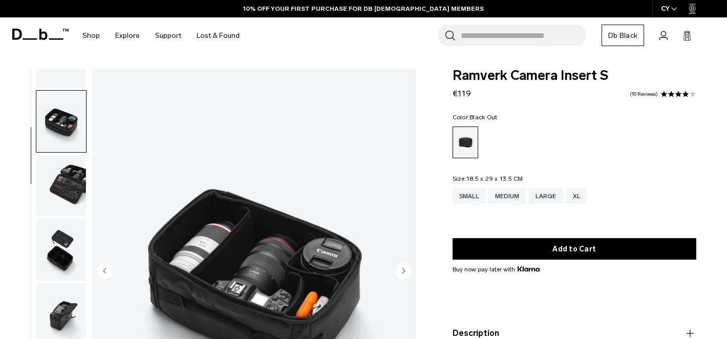
scroll to position [53, 0]
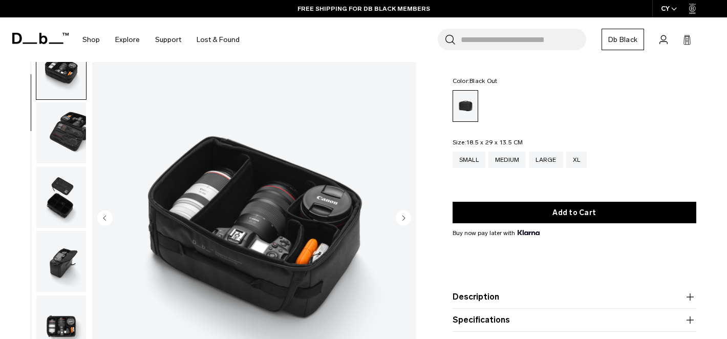
click at [54, 200] on img "button" at bounding box center [61, 196] width 50 height 61
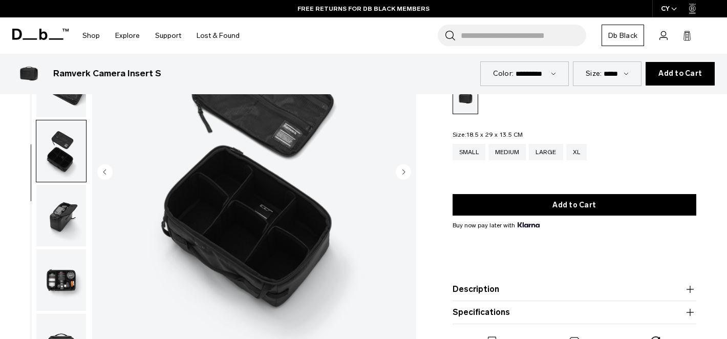
scroll to position [0, 0]
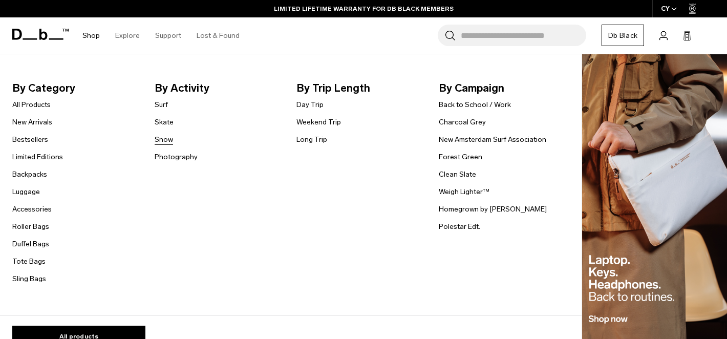
click at [164, 141] on link "Snow" at bounding box center [164, 139] width 18 height 11
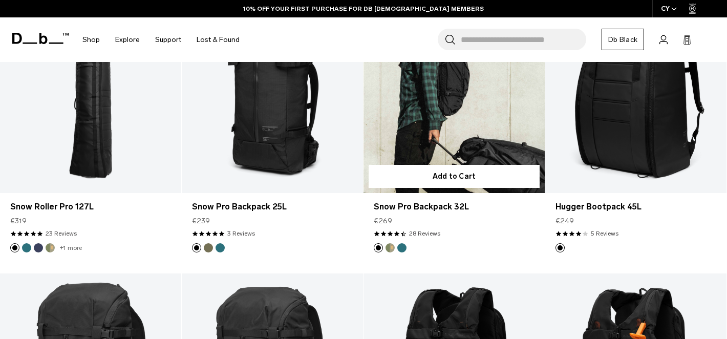
click at [419, 101] on link "Snow Pro Backpack 32L" at bounding box center [454, 91] width 181 height 201
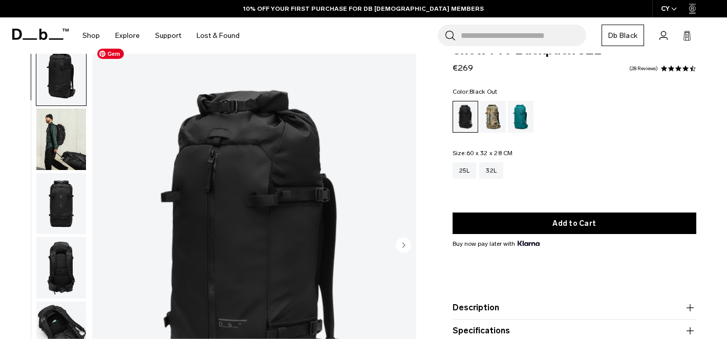
scroll to position [42, 0]
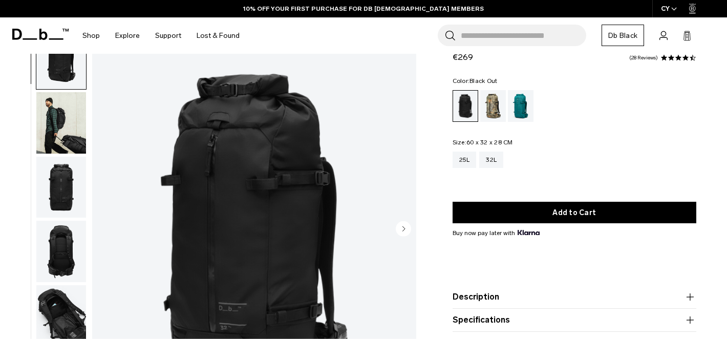
click at [401, 225] on circle "Next slide" at bounding box center [403, 228] width 15 height 15
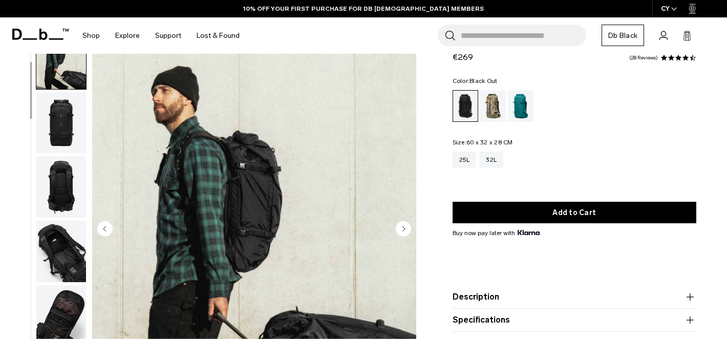
click at [401, 225] on circle "Next slide" at bounding box center [403, 228] width 15 height 15
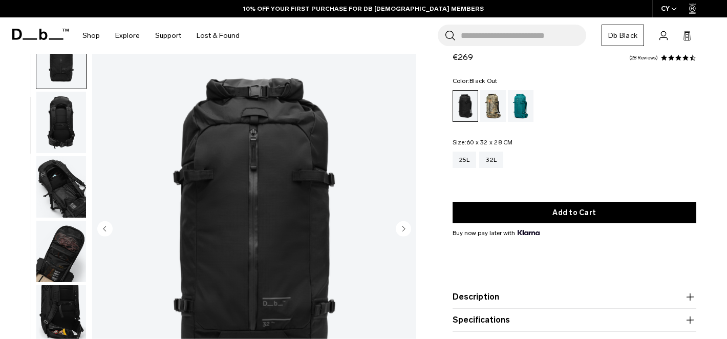
click at [401, 225] on circle "Next slide" at bounding box center [403, 228] width 15 height 15
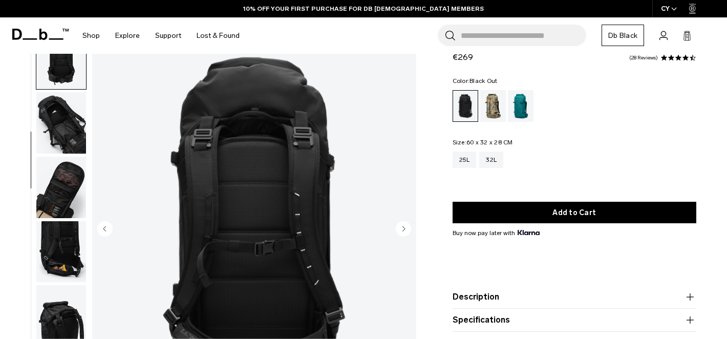
click at [401, 225] on circle "Next slide" at bounding box center [403, 228] width 15 height 15
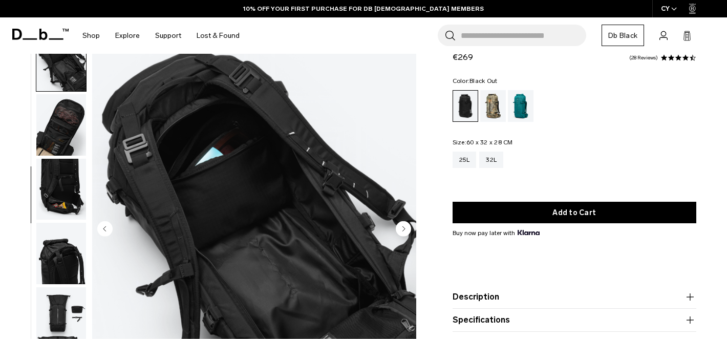
scroll to position [258, 0]
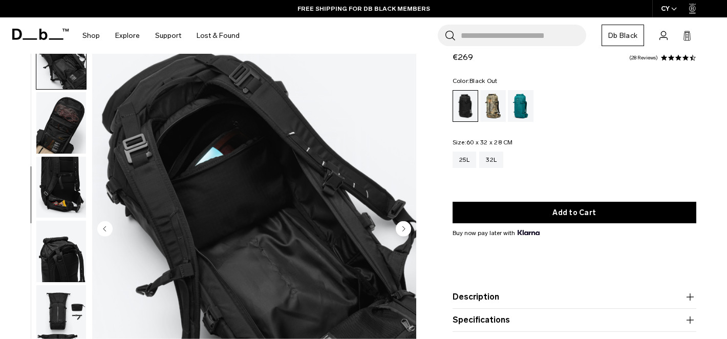
click at [401, 225] on circle "Next slide" at bounding box center [403, 228] width 15 height 15
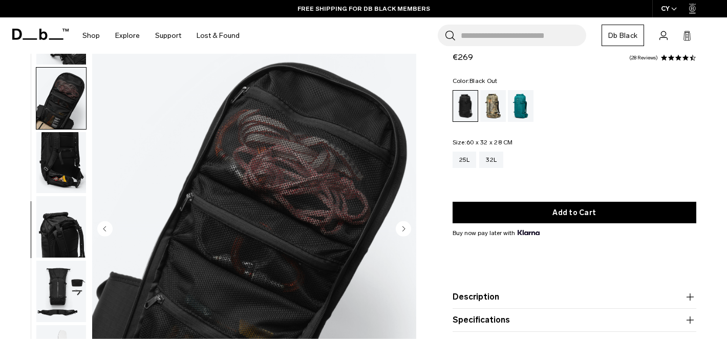
scroll to position [301, 0]
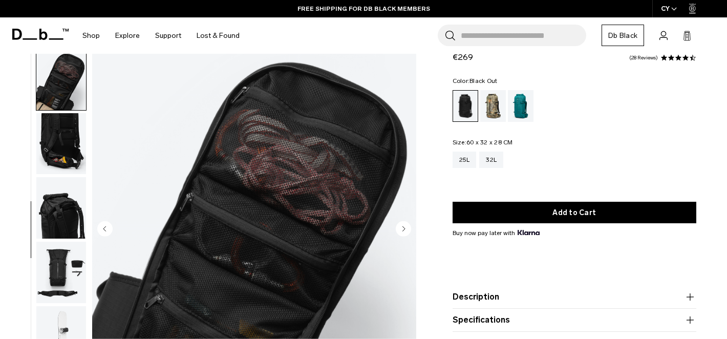
click at [401, 225] on circle "Next slide" at bounding box center [403, 228] width 15 height 15
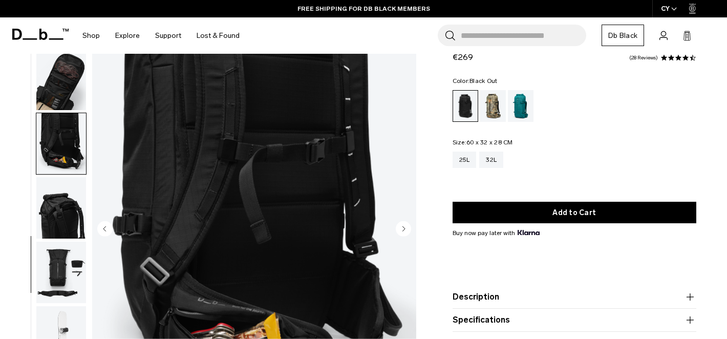
click at [401, 225] on circle "Next slide" at bounding box center [403, 228] width 15 height 15
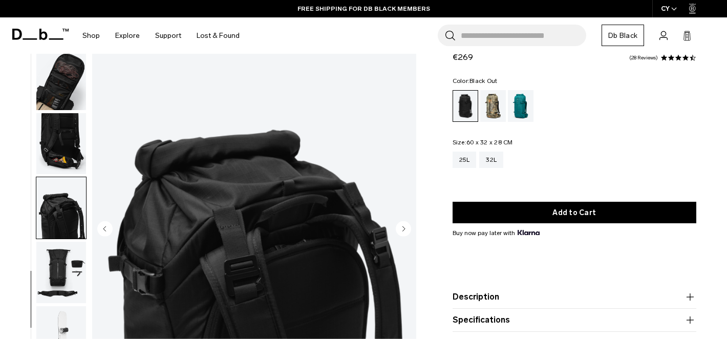
click at [401, 225] on circle "Next slide" at bounding box center [403, 228] width 15 height 15
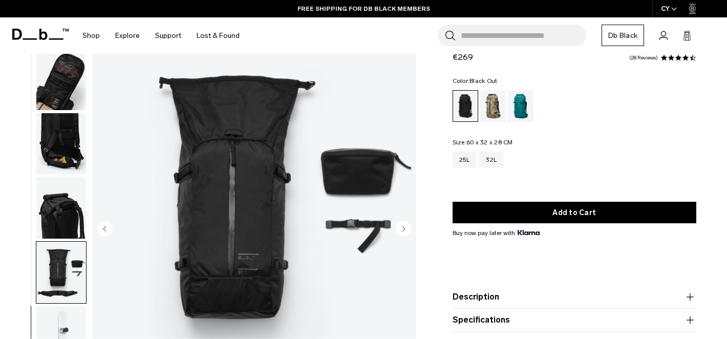
click at [401, 225] on circle "Next slide" at bounding box center [403, 228] width 15 height 15
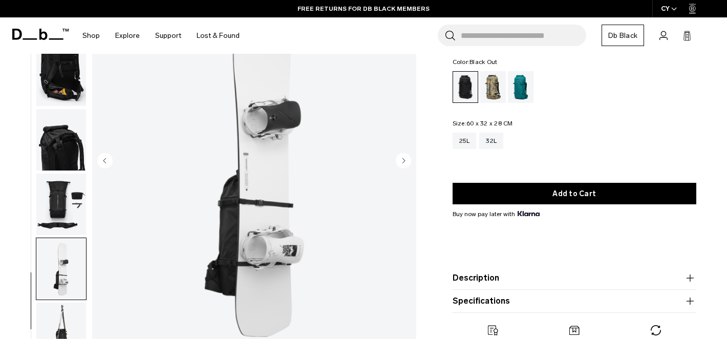
scroll to position [76, 0]
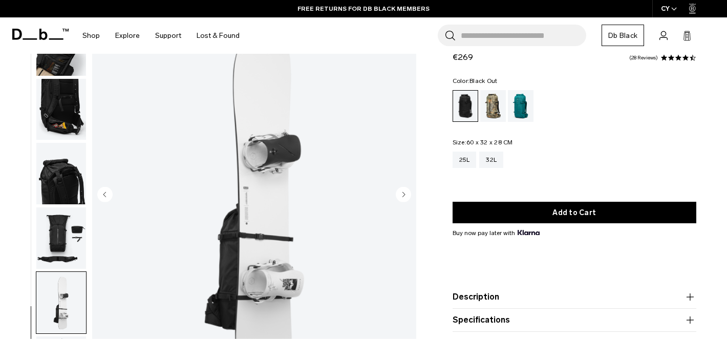
click at [64, 107] on img "button" at bounding box center [61, 109] width 50 height 61
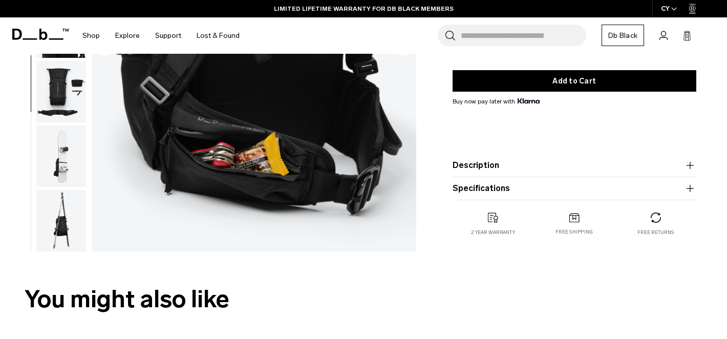
scroll to position [223, 0]
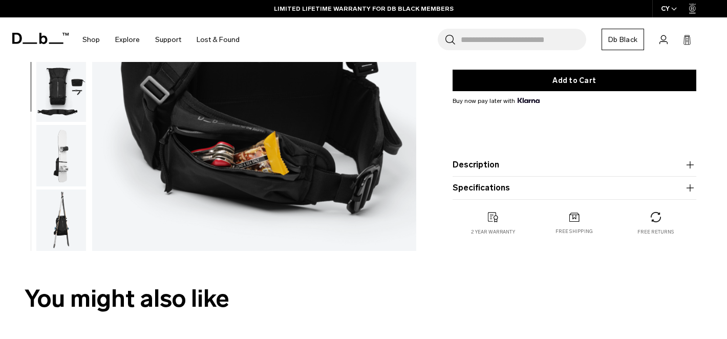
click at [46, 223] on img "button" at bounding box center [61, 219] width 50 height 61
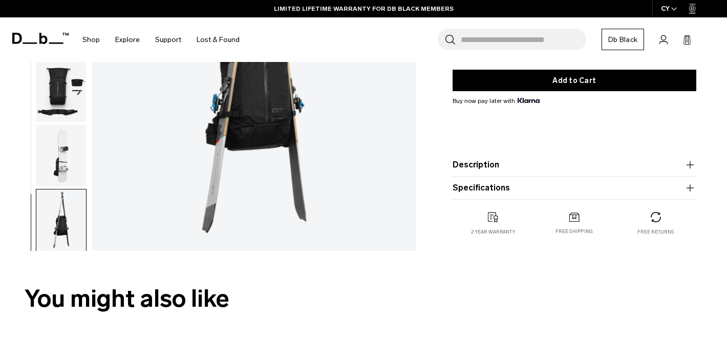
click at [62, 162] on img "button" at bounding box center [61, 155] width 50 height 61
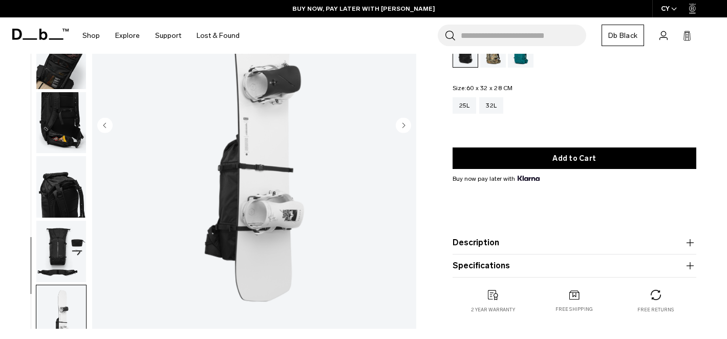
scroll to position [147, 0]
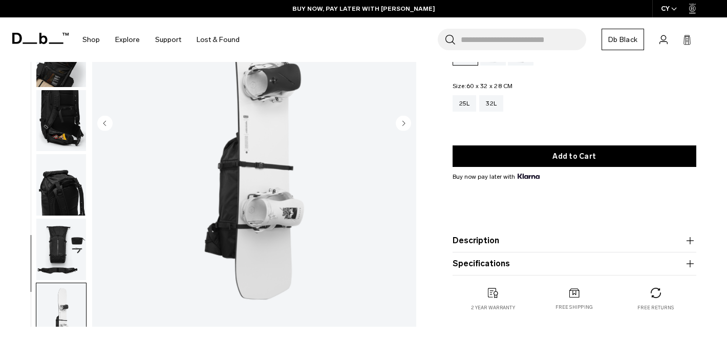
click at [496, 235] on button "Description" at bounding box center [575, 241] width 244 height 12
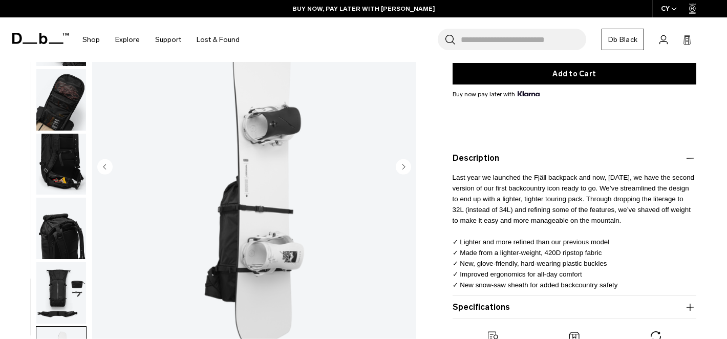
scroll to position [180, 0]
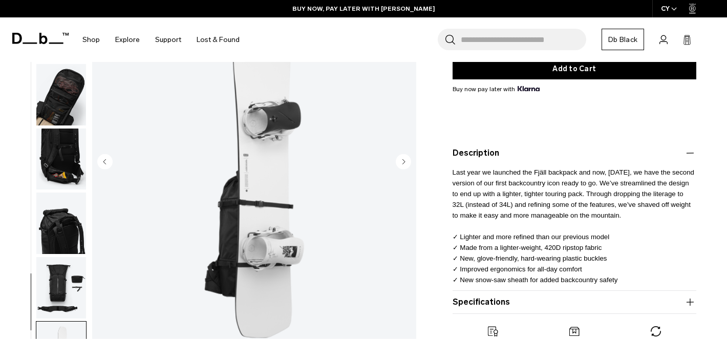
click at [508, 304] on button "Specifications" at bounding box center [575, 302] width 244 height 12
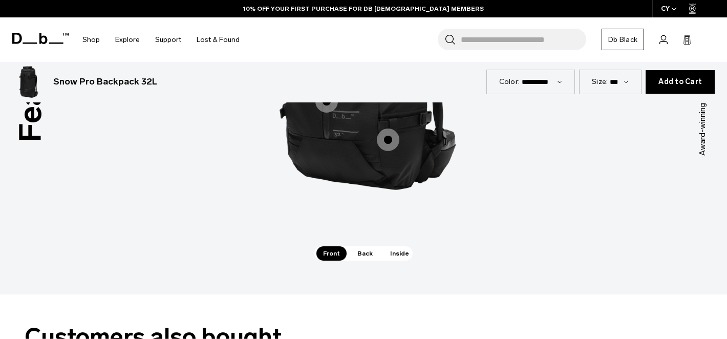
scroll to position [1590, 0]
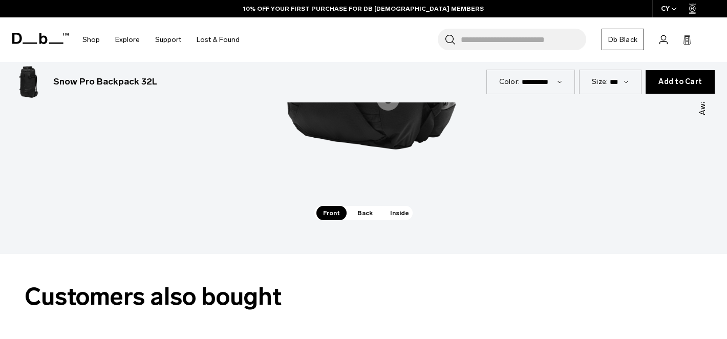
click at [396, 215] on span "Inside" at bounding box center [400, 213] width 32 height 14
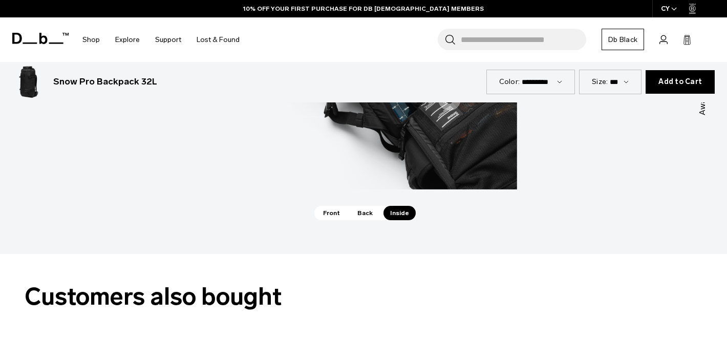
scroll to position [1394, 0]
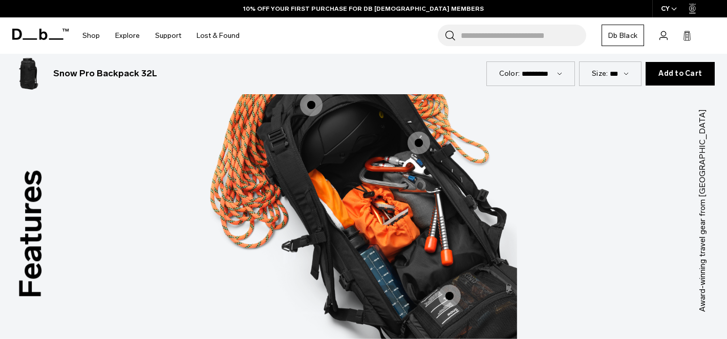
click at [413, 142] on span "3 / 3" at bounding box center [419, 143] width 23 height 23
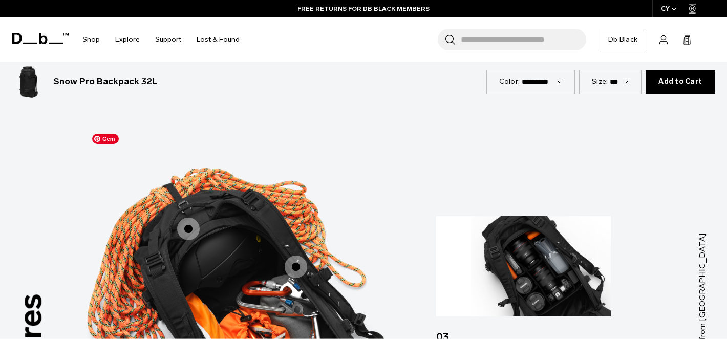
scroll to position [1192, 0]
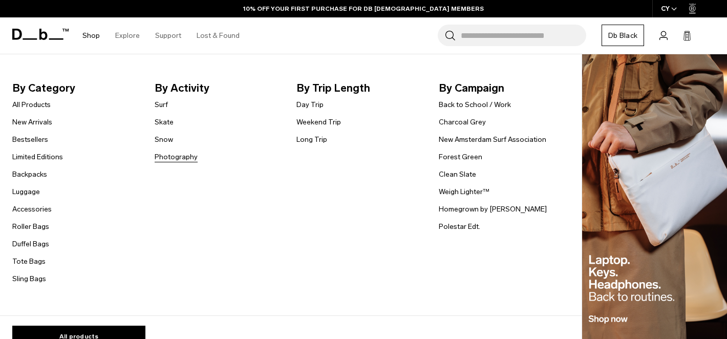
click at [168, 158] on link "Photography" at bounding box center [176, 157] width 43 height 11
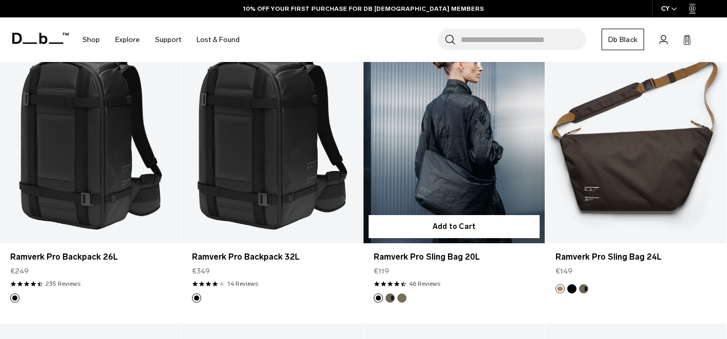
scroll to position [213, 0]
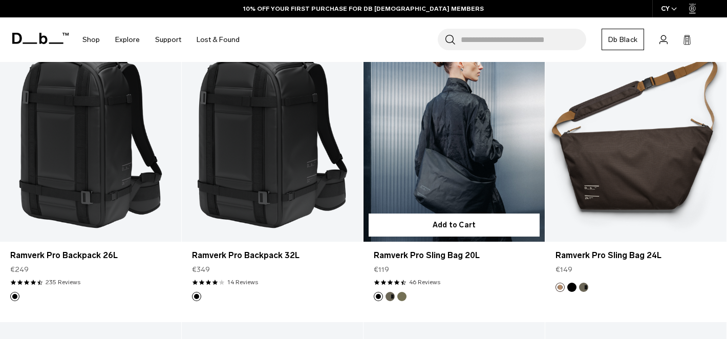
click at [420, 155] on link "Ramverk Pro Sling Bag 20L" at bounding box center [454, 140] width 181 height 201
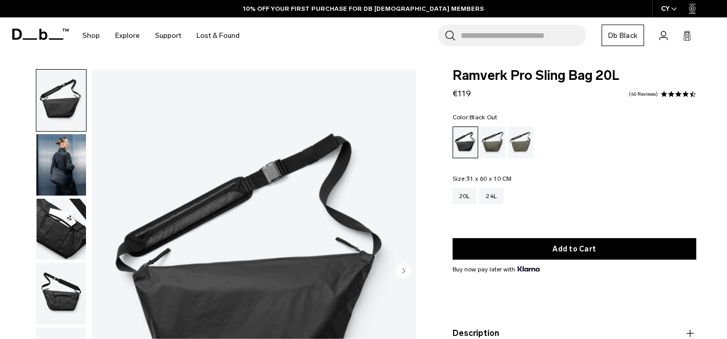
scroll to position [59, 0]
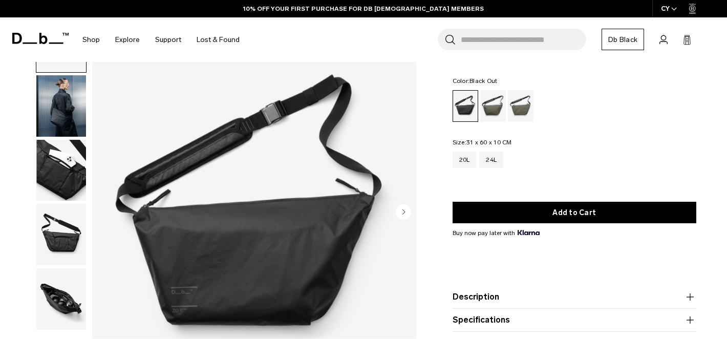
click at [60, 180] on img "button" at bounding box center [61, 170] width 50 height 61
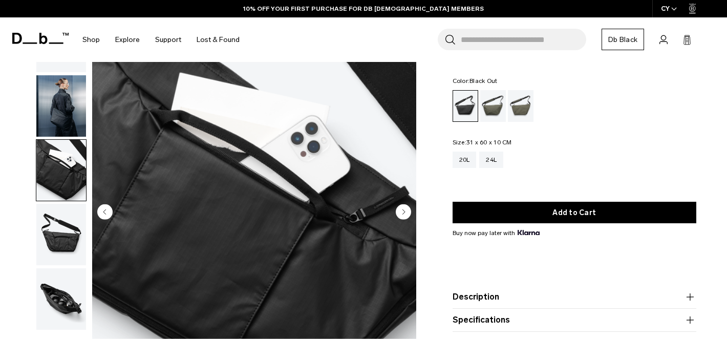
scroll to position [103, 0]
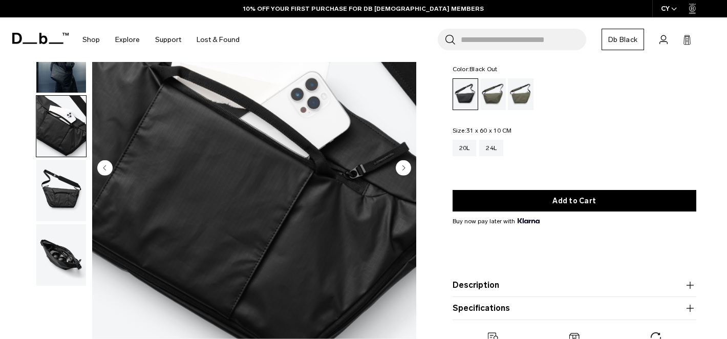
click at [59, 195] on img "button" at bounding box center [61, 190] width 50 height 61
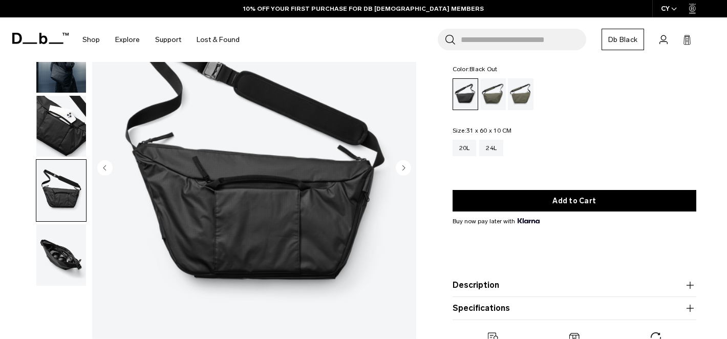
click at [57, 252] on img "button" at bounding box center [61, 254] width 50 height 61
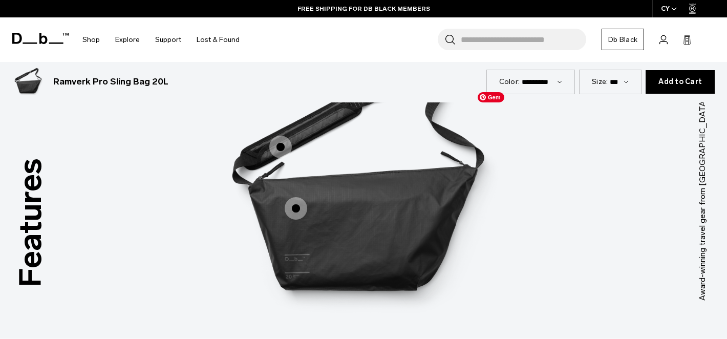
scroll to position [1252, 0]
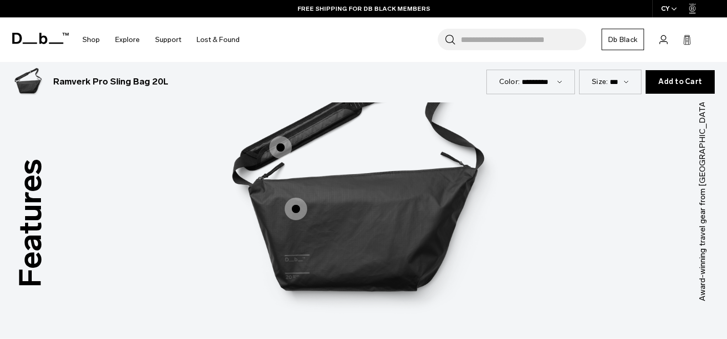
click at [296, 213] on span "1 / 3" at bounding box center [296, 209] width 23 height 23
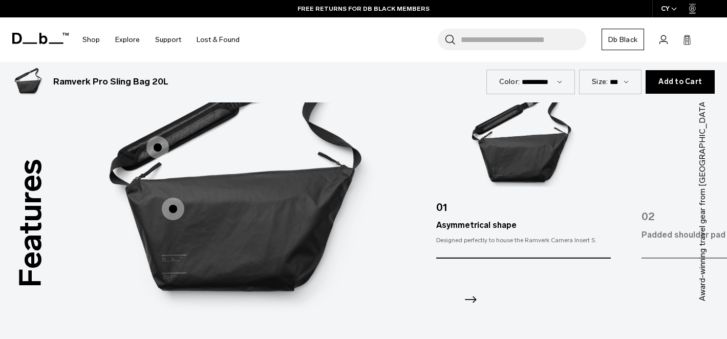
click at [475, 298] on icon "Next slide" at bounding box center [471, 299] width 12 height 7
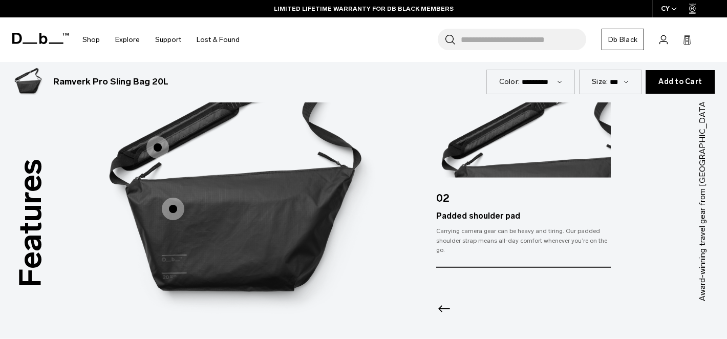
click at [440, 305] on icon "Previous slide" at bounding box center [444, 308] width 12 height 7
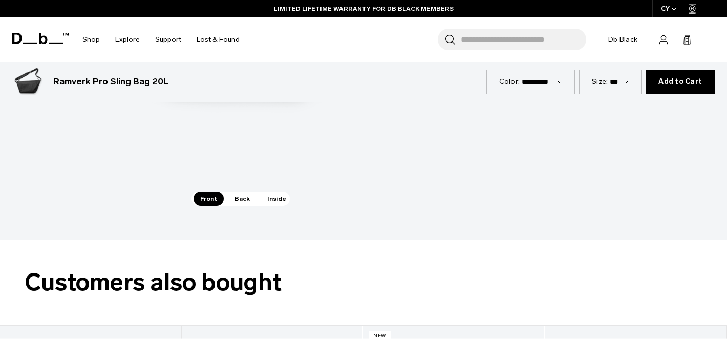
click at [275, 197] on span "Inside" at bounding box center [277, 199] width 32 height 14
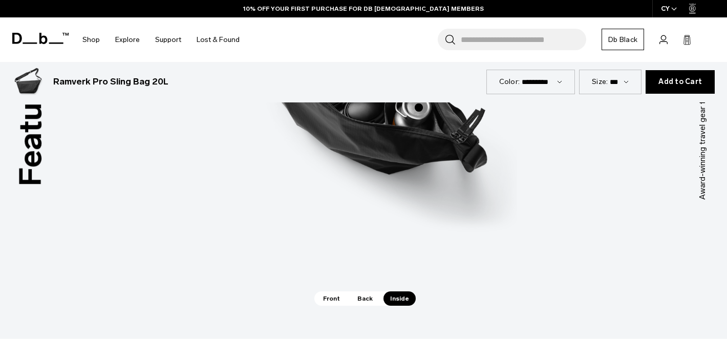
scroll to position [1210, 0]
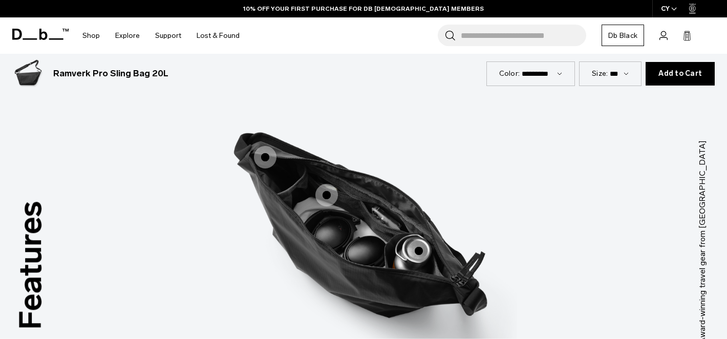
click at [321, 190] on span "3 / 3" at bounding box center [326, 195] width 23 height 23
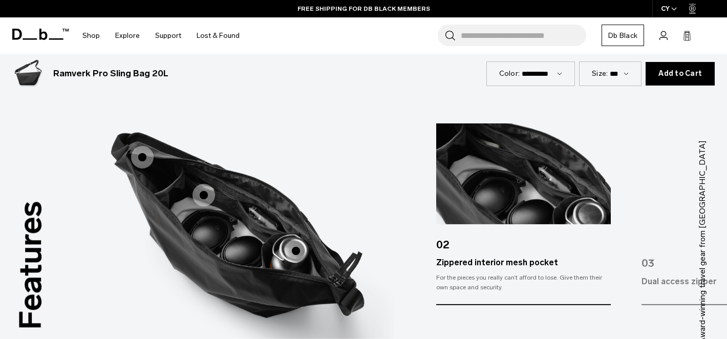
scroll to position [1264, 0]
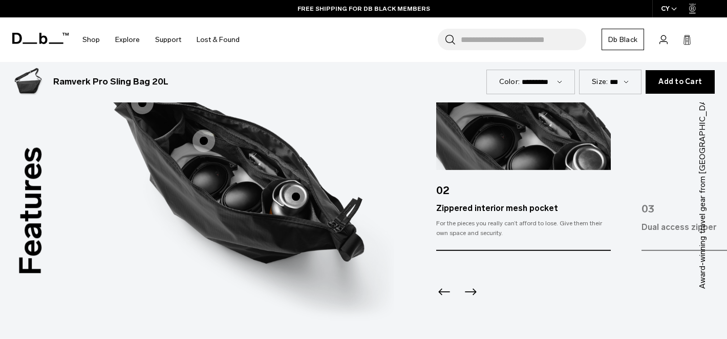
click at [469, 289] on icon "Next slide" at bounding box center [470, 292] width 16 height 16
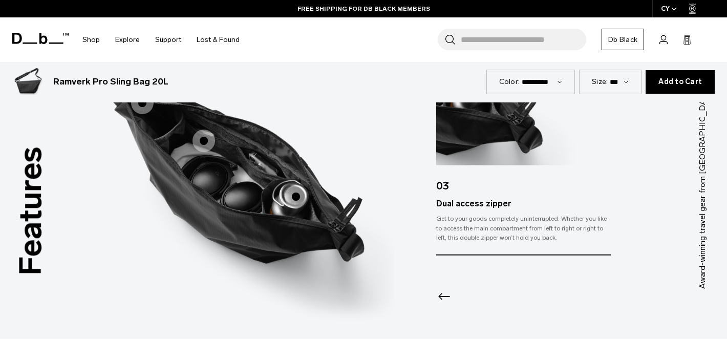
click at [469, 289] on div at bounding box center [523, 283] width 175 height 55
click at [139, 111] on span "3 / 3" at bounding box center [142, 103] width 23 height 23
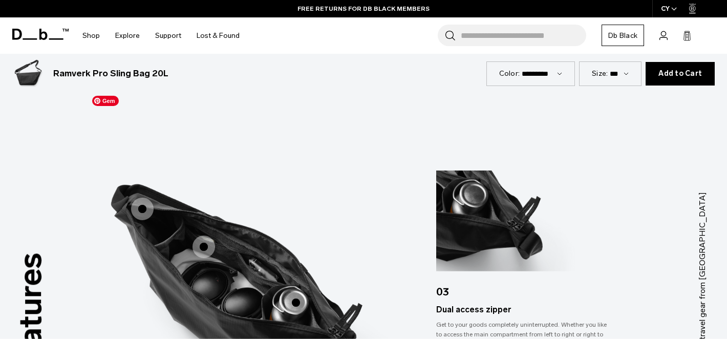
scroll to position [1152, 0]
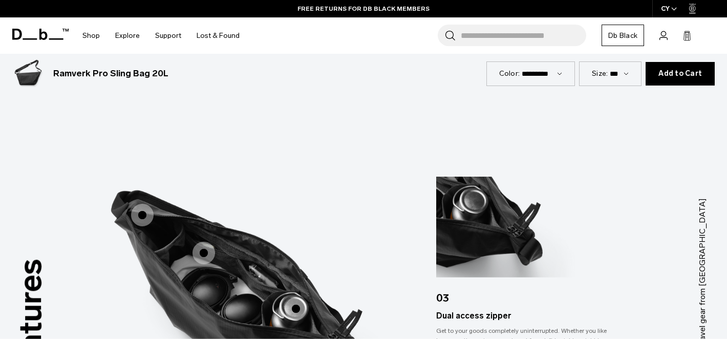
click at [141, 215] on span "3 / 3" at bounding box center [142, 215] width 23 height 23
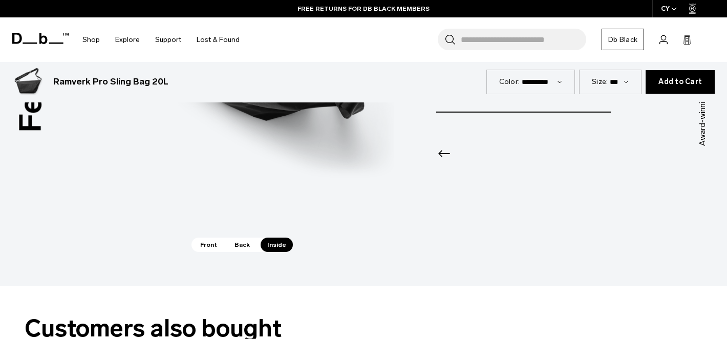
click at [237, 245] on span "Back" at bounding box center [242, 245] width 29 height 14
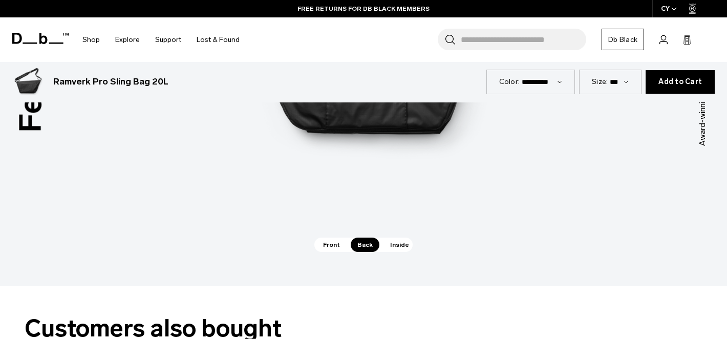
scroll to position [1255, 0]
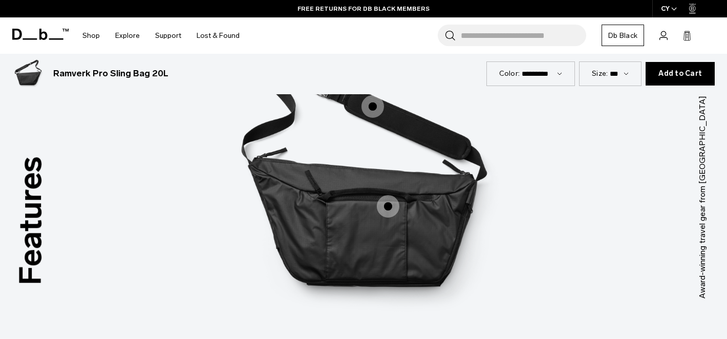
click at [390, 207] on span "2 / 3" at bounding box center [388, 206] width 23 height 23
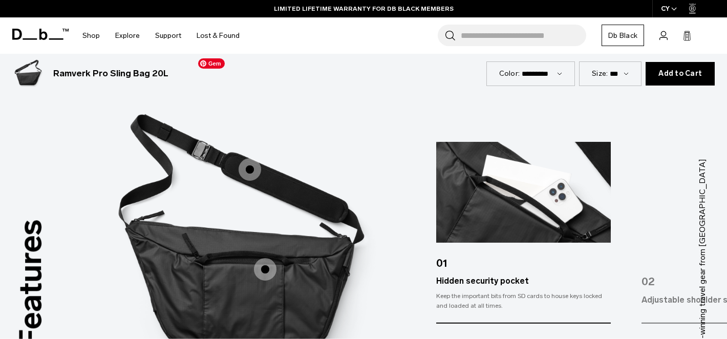
scroll to position [1186, 0]
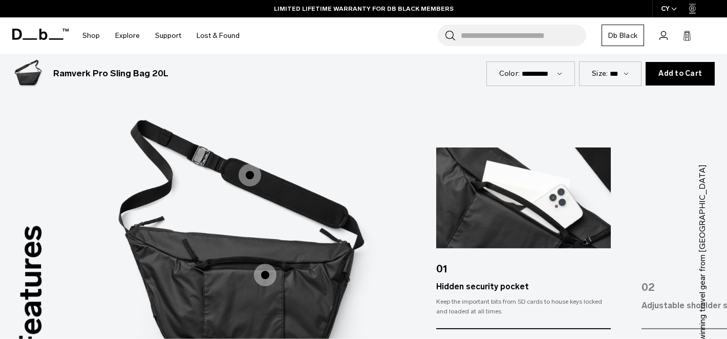
click at [247, 178] on span "2 / 3" at bounding box center [250, 175] width 23 height 23
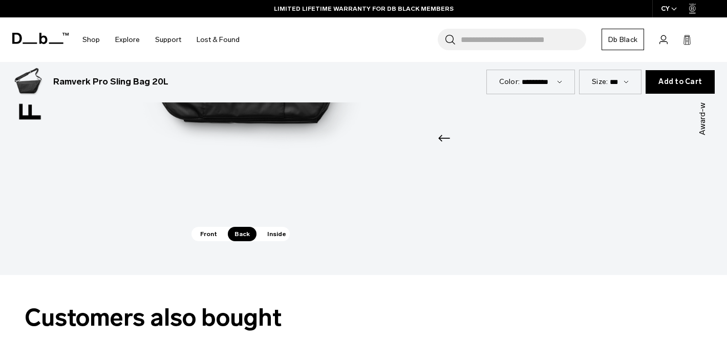
scroll to position [1422, 0]
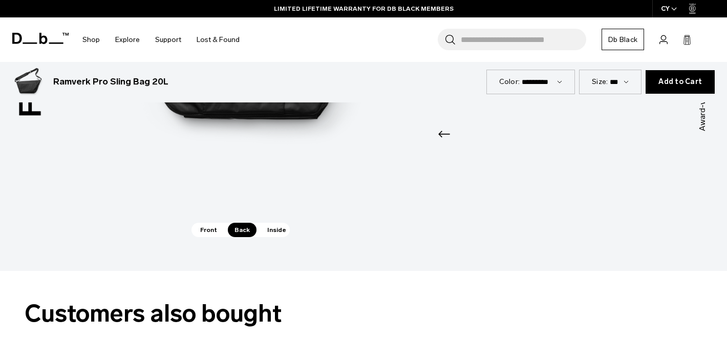
click at [210, 229] on span "Front" at bounding box center [209, 230] width 30 height 14
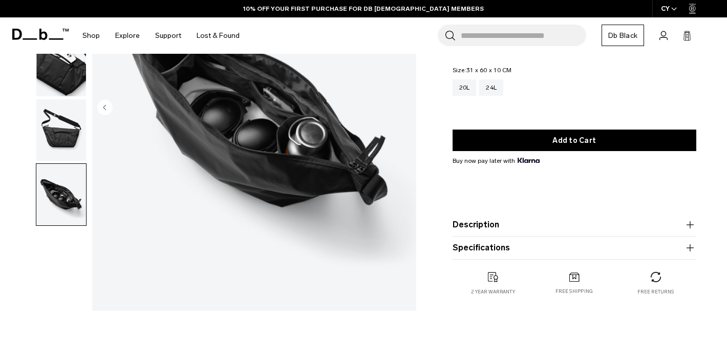
scroll to position [101, 0]
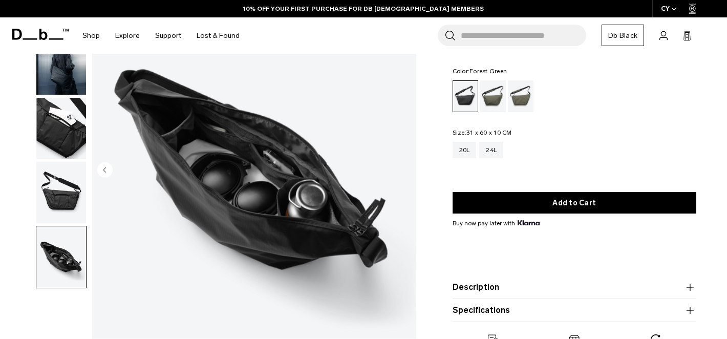
click at [500, 94] on div "Forest Green" at bounding box center [493, 96] width 26 height 32
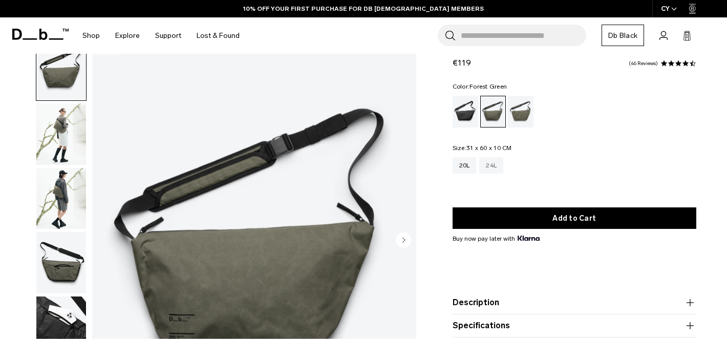
scroll to position [37, 0]
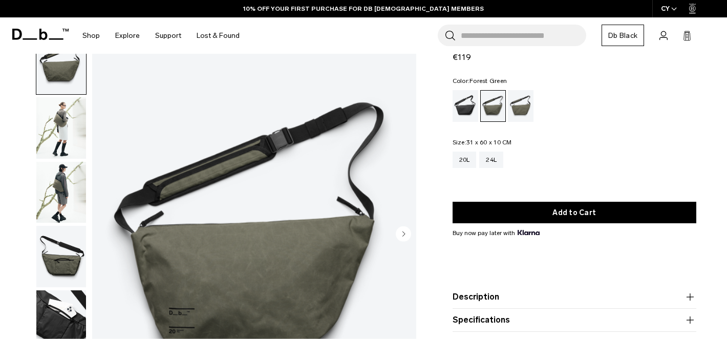
click at [50, 194] on img "button" at bounding box center [61, 192] width 50 height 61
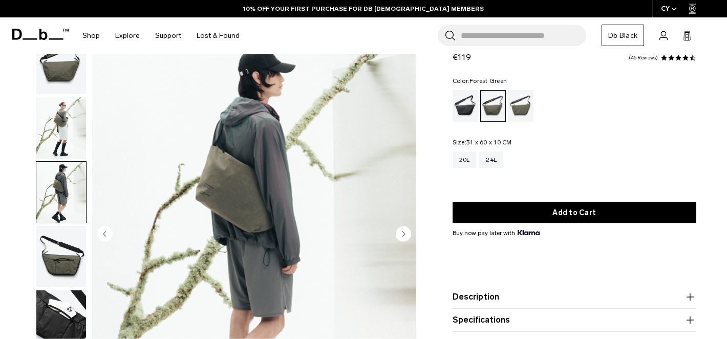
click at [48, 118] on img "button" at bounding box center [61, 127] width 50 height 61
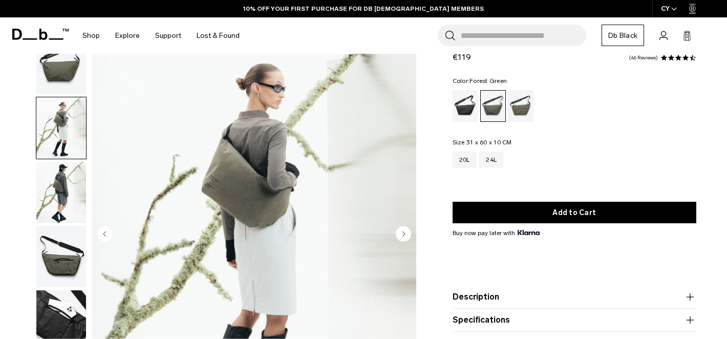
click at [41, 181] on img "button" at bounding box center [61, 192] width 50 height 61
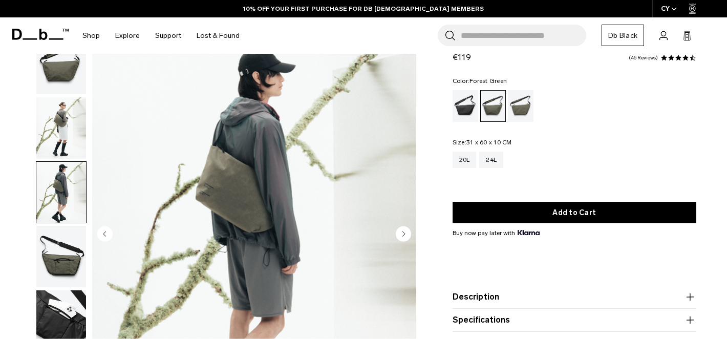
click at [59, 266] on img "button" at bounding box center [61, 256] width 50 height 61
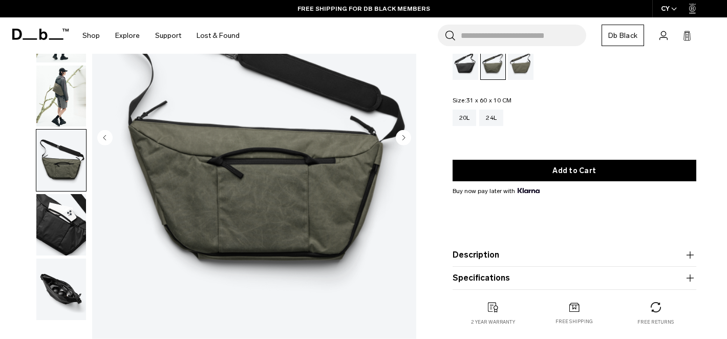
scroll to position [134, 0]
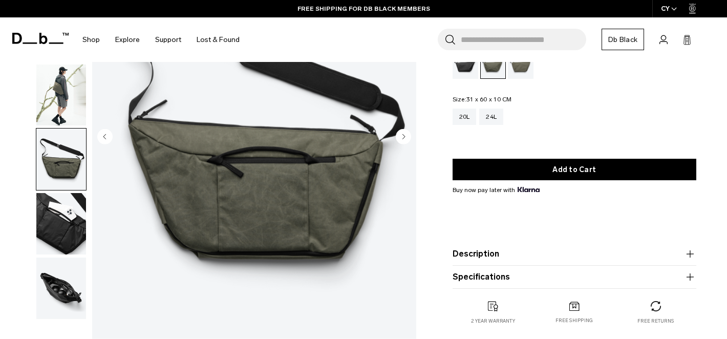
click at [57, 308] on img "button" at bounding box center [61, 288] width 50 height 61
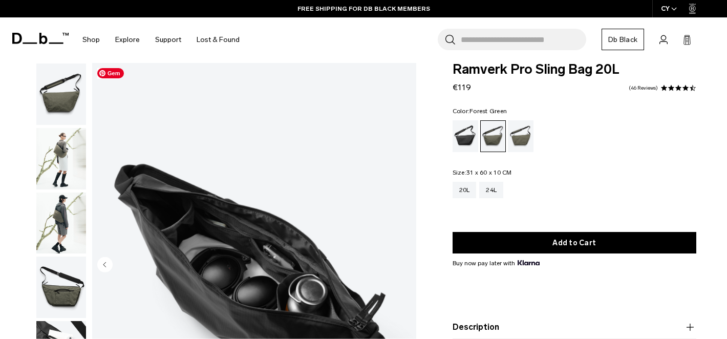
scroll to position [0, 0]
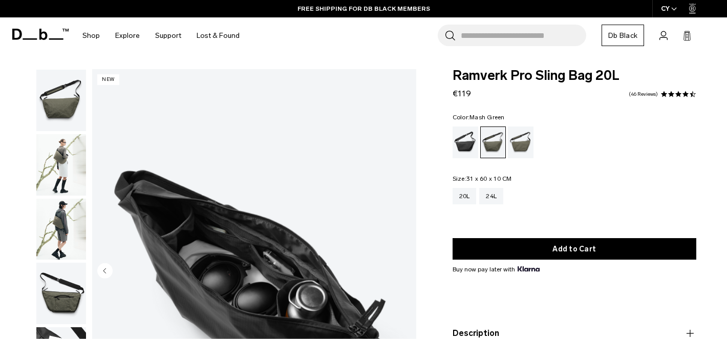
click at [521, 143] on div "Mash Green" at bounding box center [521, 142] width 26 height 32
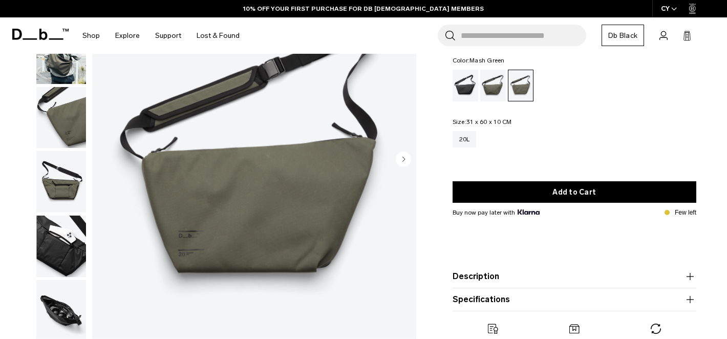
click at [65, 219] on img "button" at bounding box center [61, 246] width 50 height 61
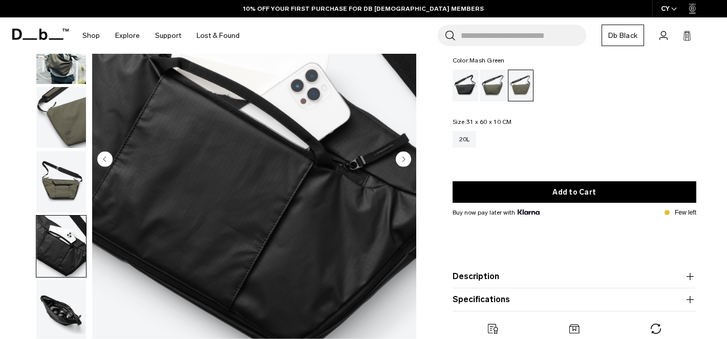
click at [65, 184] on img "button" at bounding box center [61, 181] width 50 height 61
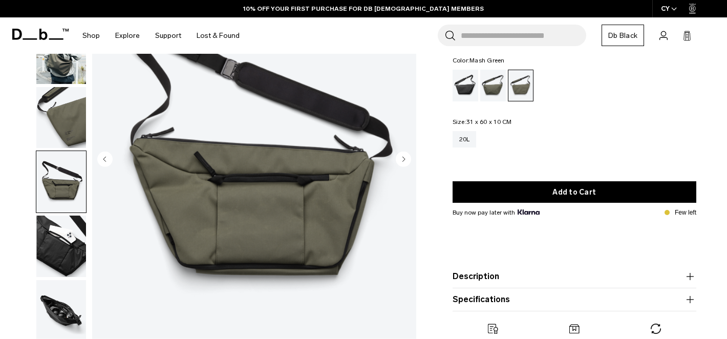
click at [58, 137] on img "button" at bounding box center [61, 117] width 50 height 61
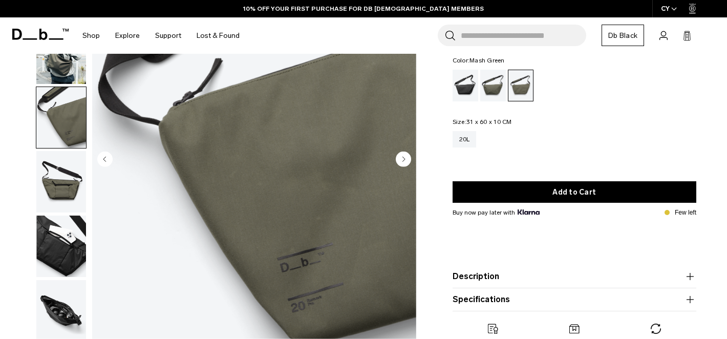
click at [67, 93] on img "button" at bounding box center [61, 117] width 50 height 61
click at [66, 65] on img "button" at bounding box center [61, 53] width 50 height 61
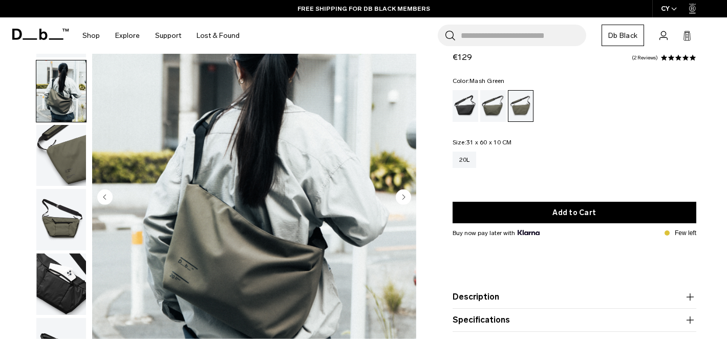
scroll to position [93, 0]
